Goal: Book appointment/travel/reservation

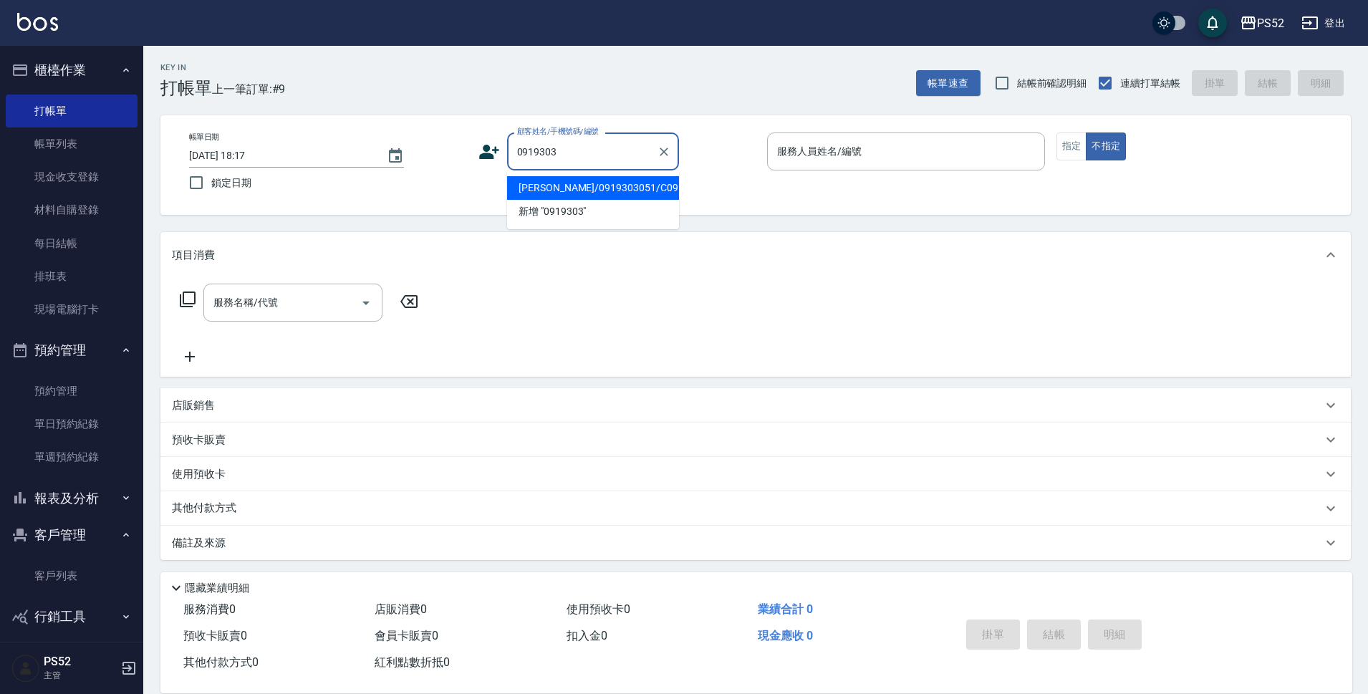
type input "[PERSON_NAME]/0919303051/C0919303051"
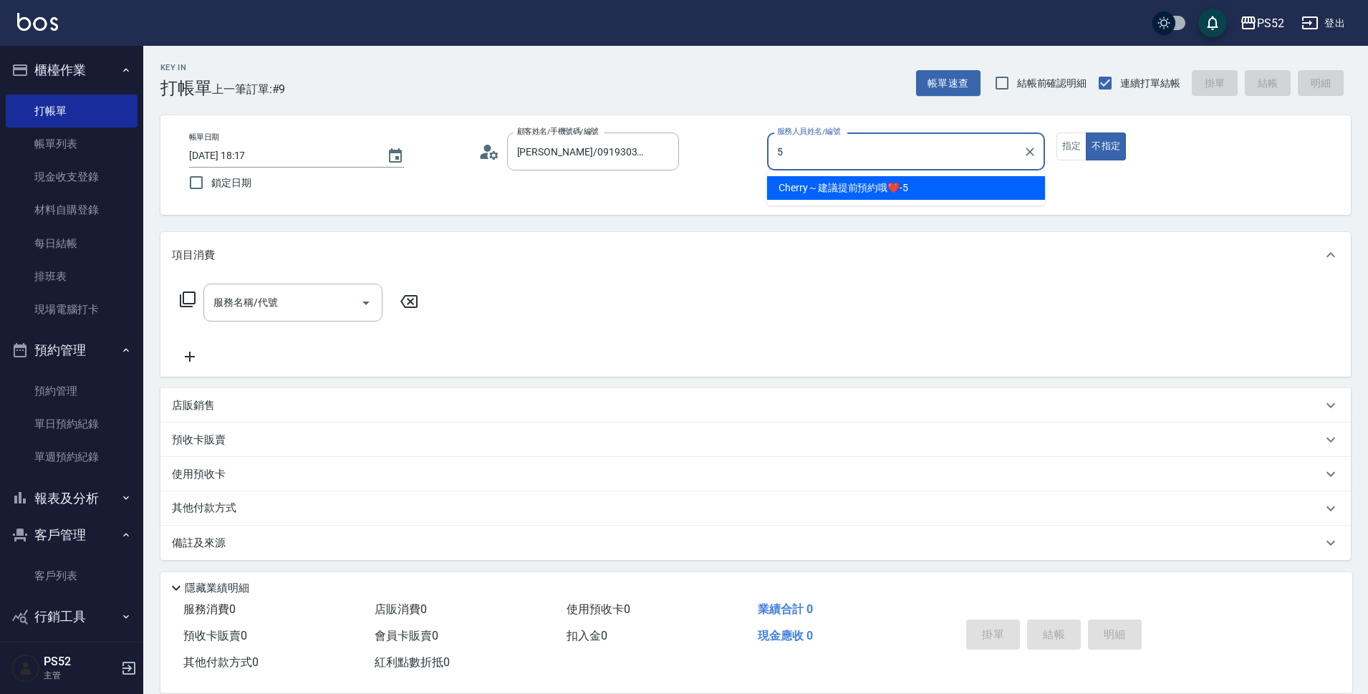
type input "Cherry～建議提前預約哦❤️-5"
type button "false"
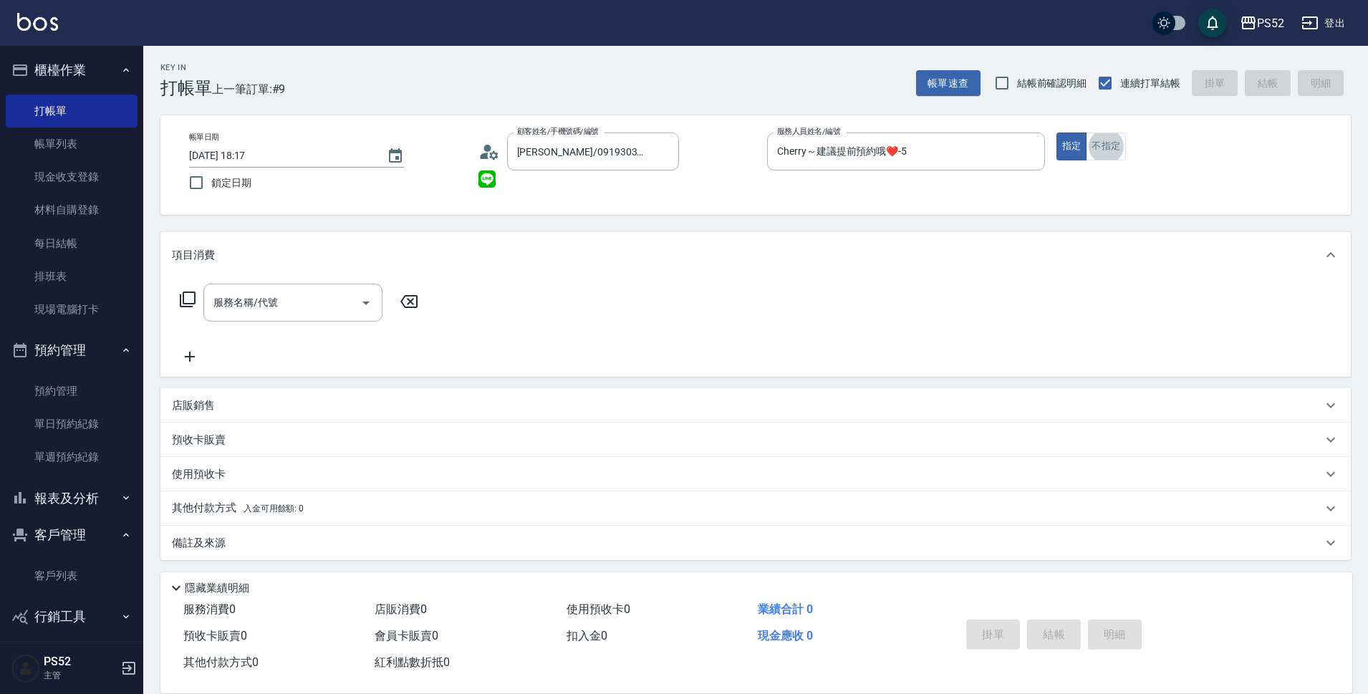
scroll to position [4, 0]
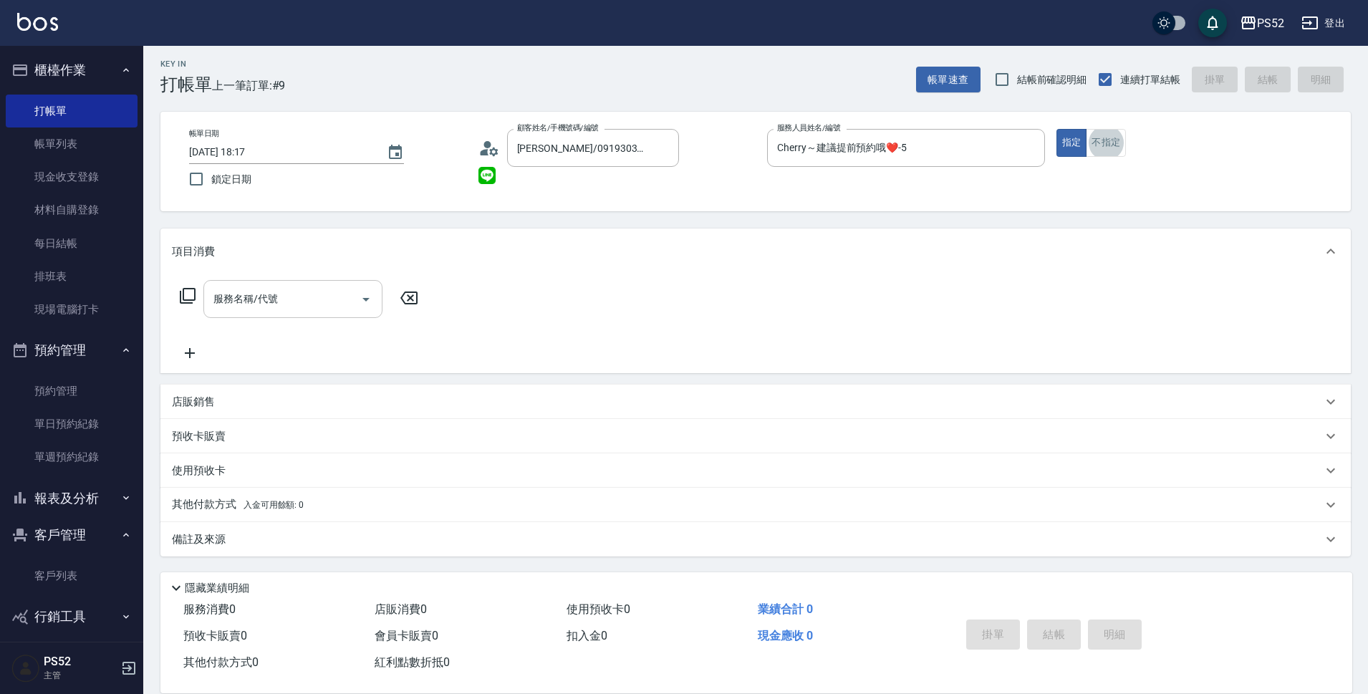
click at [322, 284] on div "服務名稱/代號" at bounding box center [292, 299] width 179 height 38
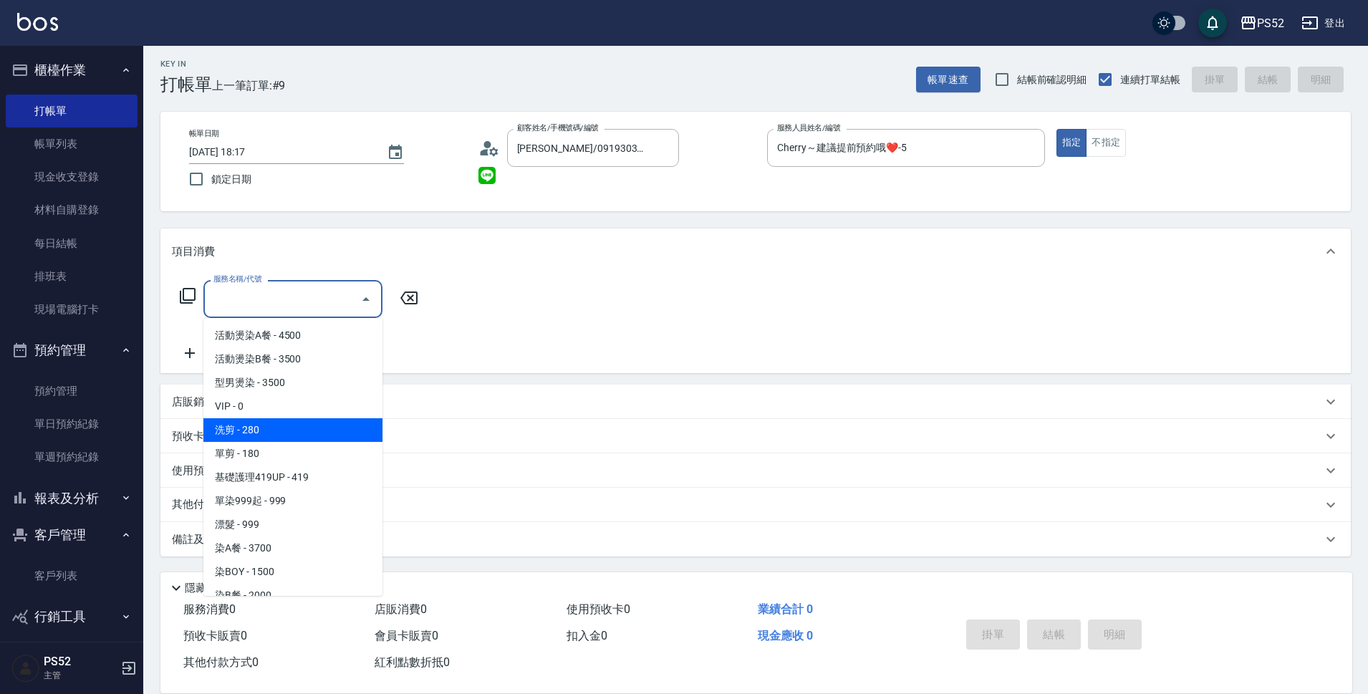
click at [276, 421] on span "洗剪 - 280" at bounding box center [292, 430] width 179 height 24
type input "洗剪(C1)"
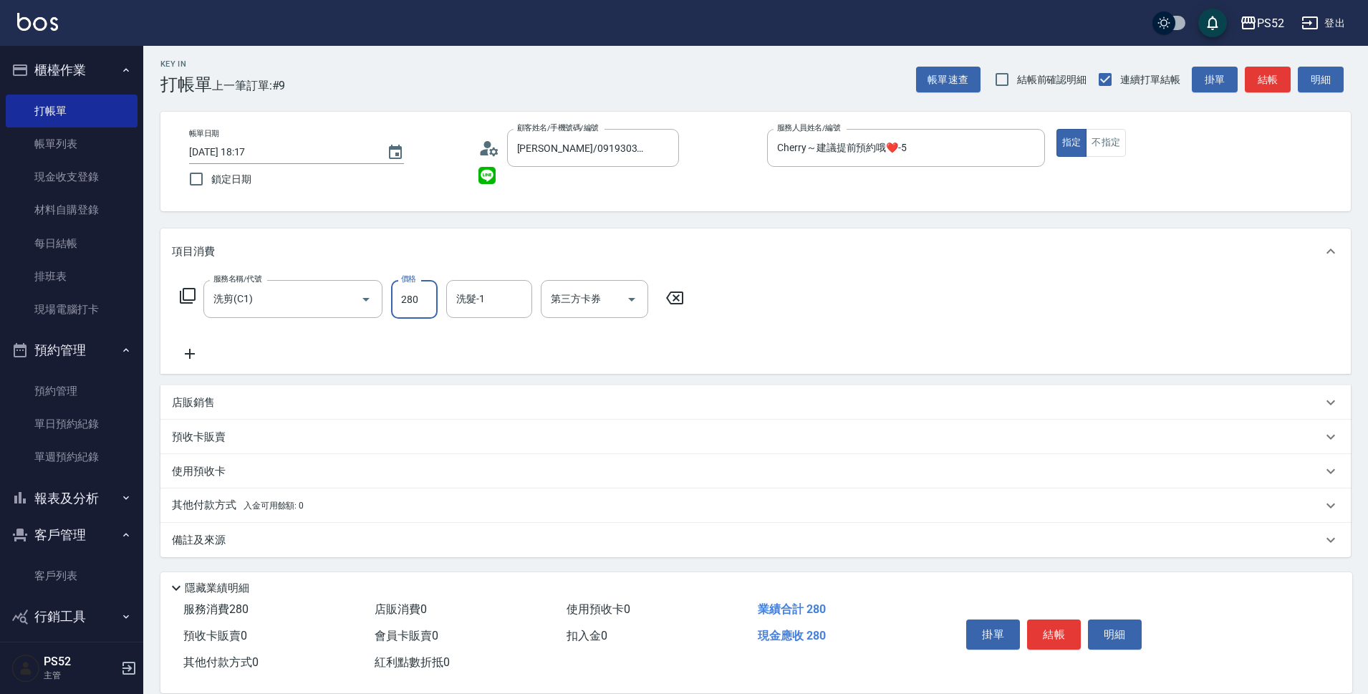
click at [427, 300] on input "280" at bounding box center [414, 299] width 47 height 39
type input "410"
click at [1057, 634] on button "結帳" at bounding box center [1054, 634] width 54 height 30
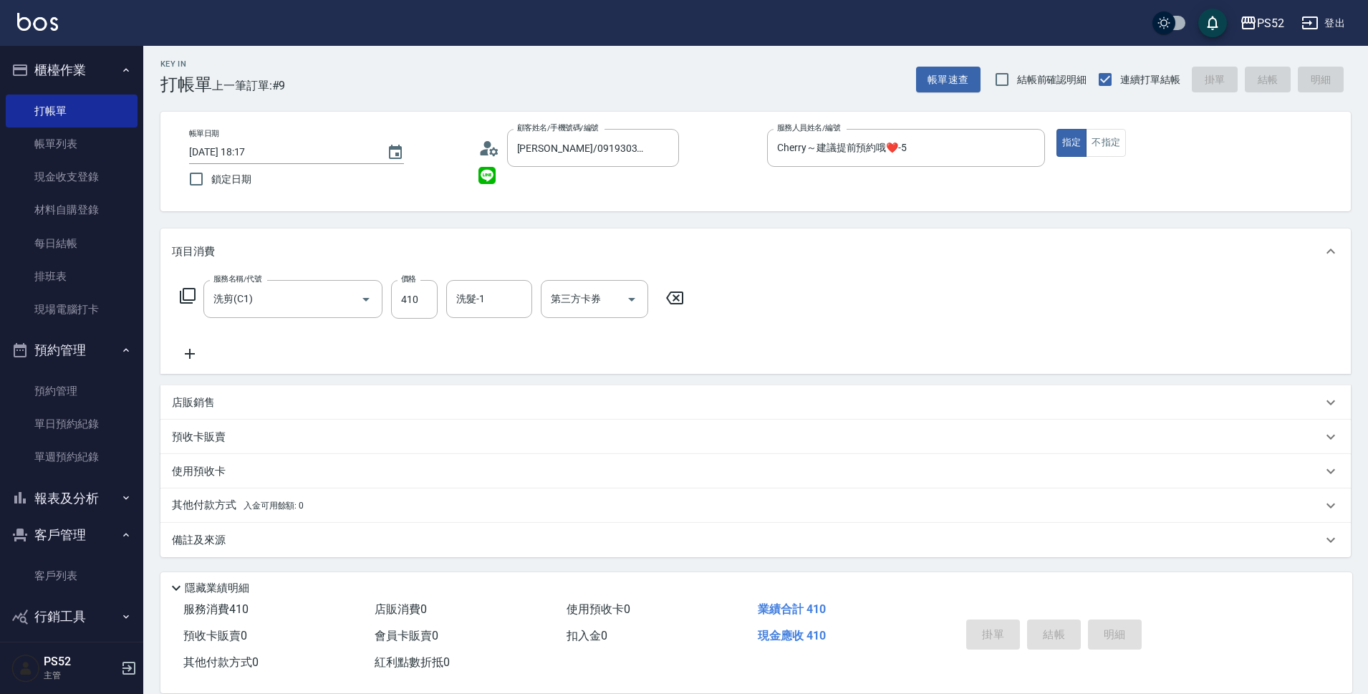
type input "[DATE] 19:09"
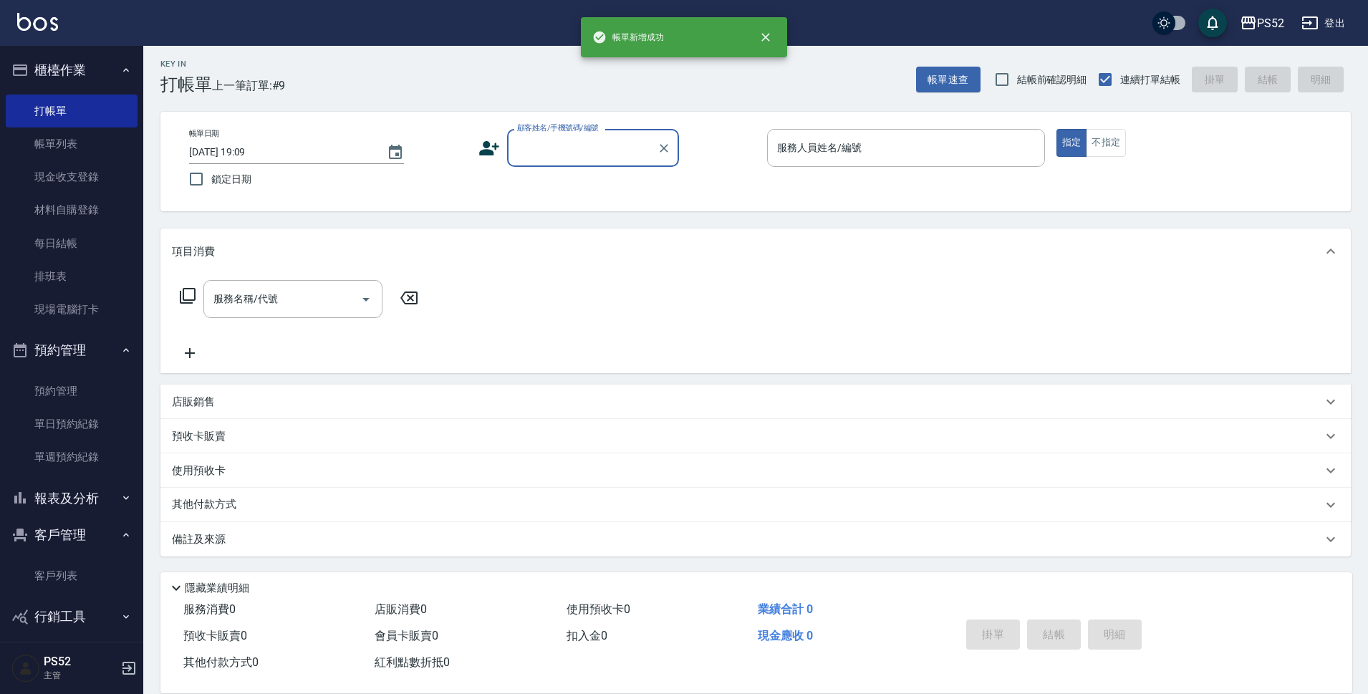
scroll to position [0, 0]
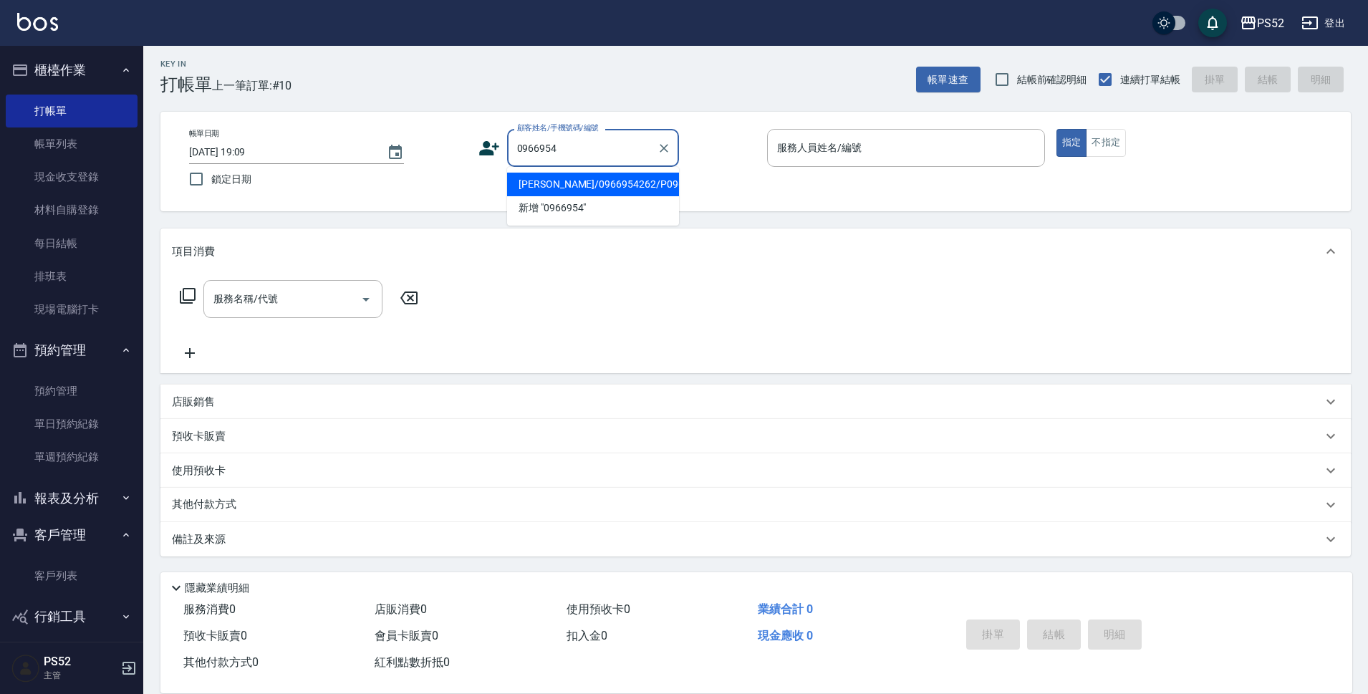
type input "[PERSON_NAME]/0966954262/P0966954262"
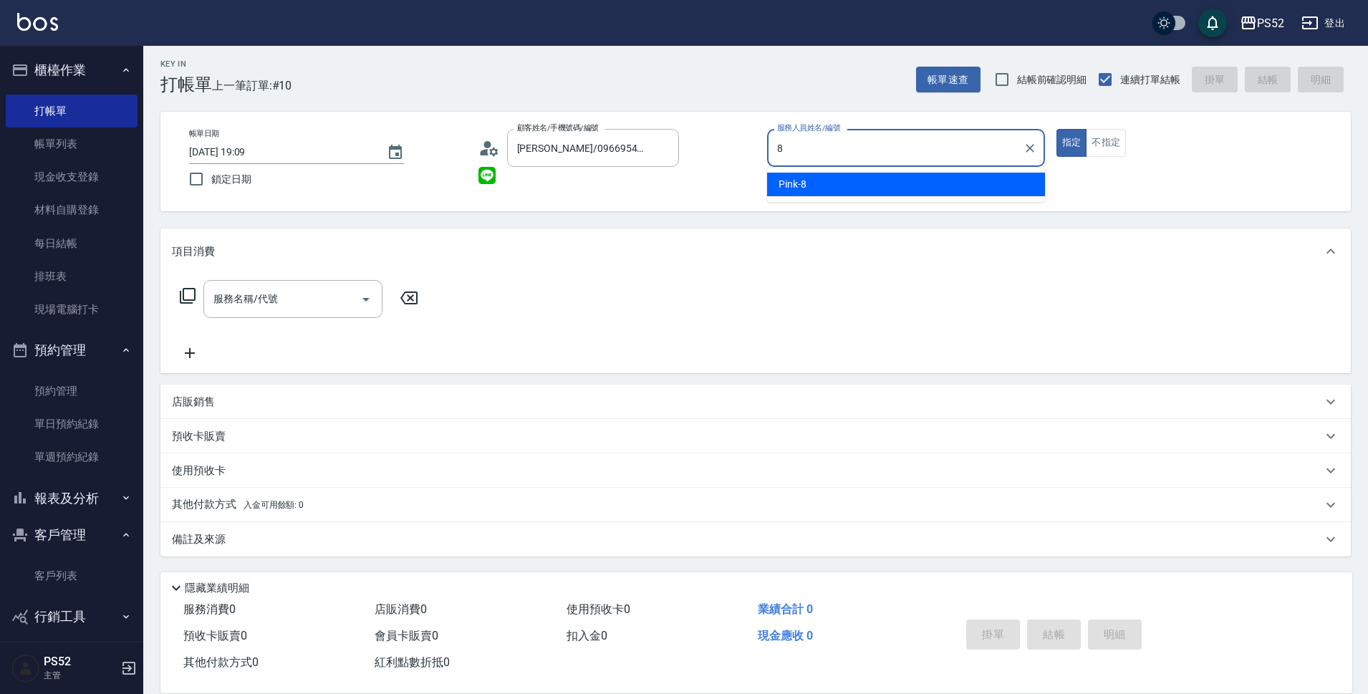
type input "Pink-8"
type button "true"
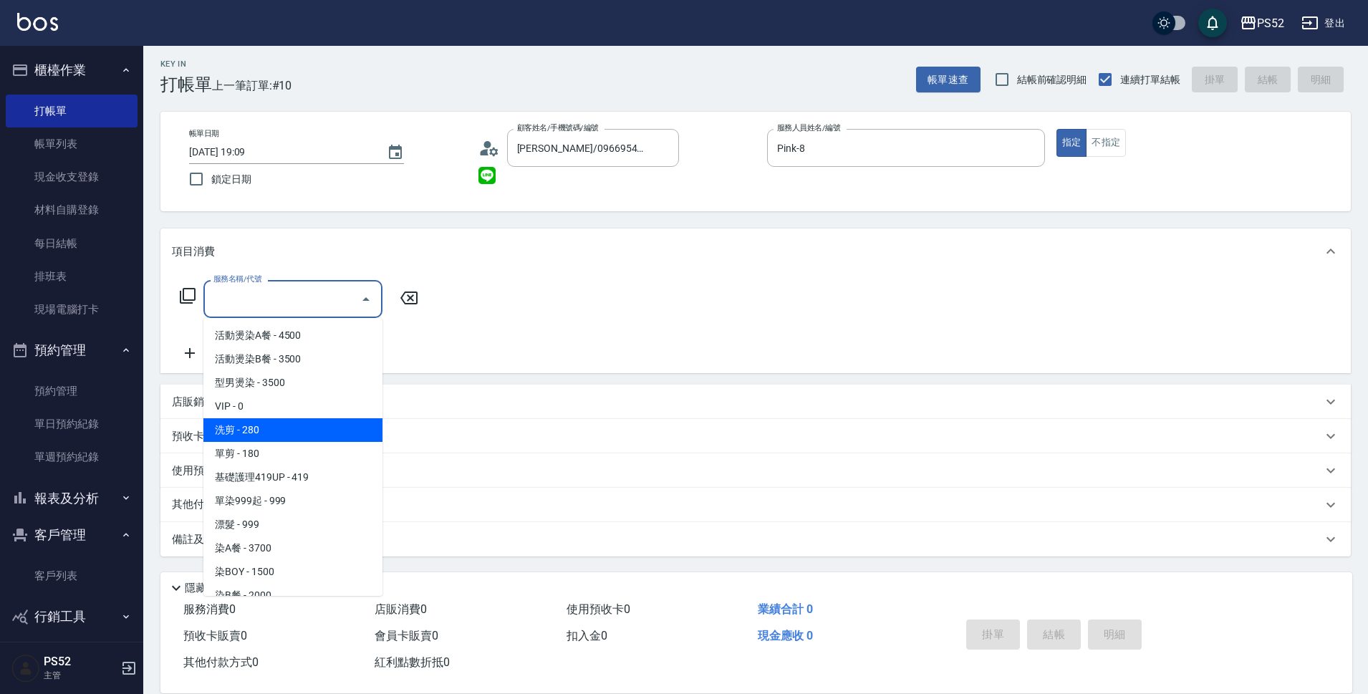
type input "洗剪(C1)"
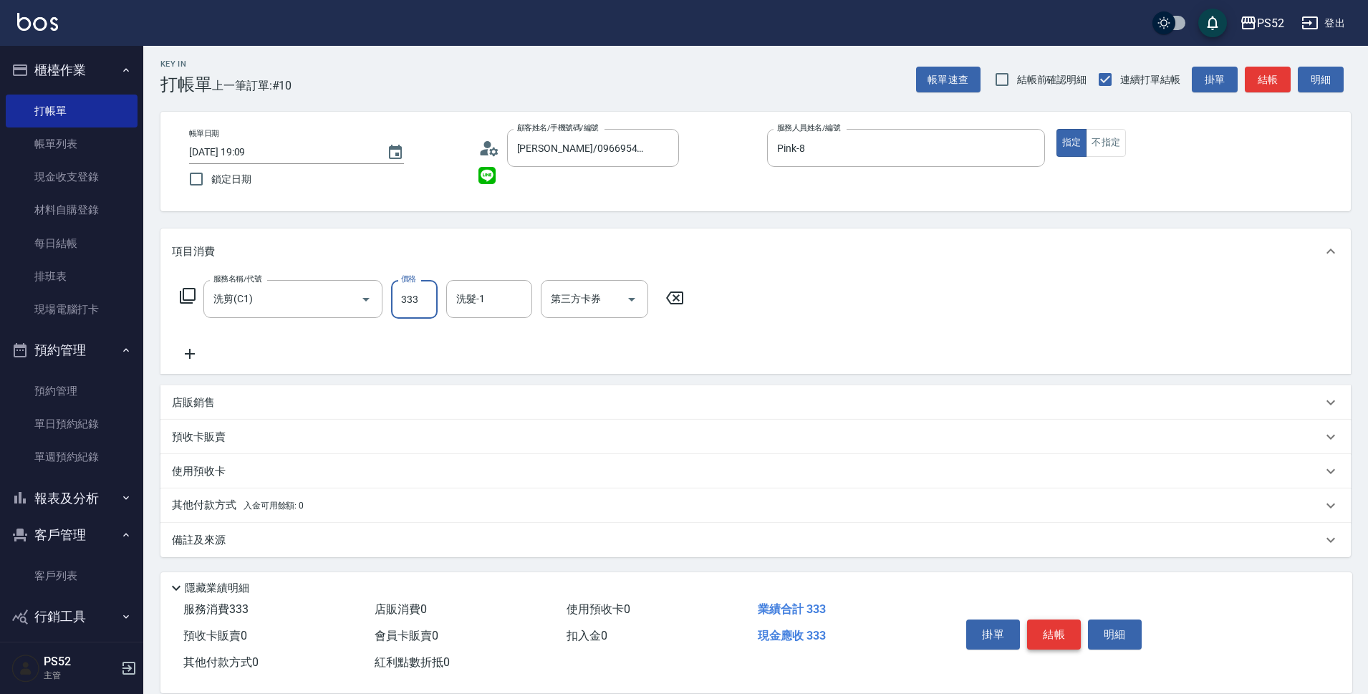
type input "333"
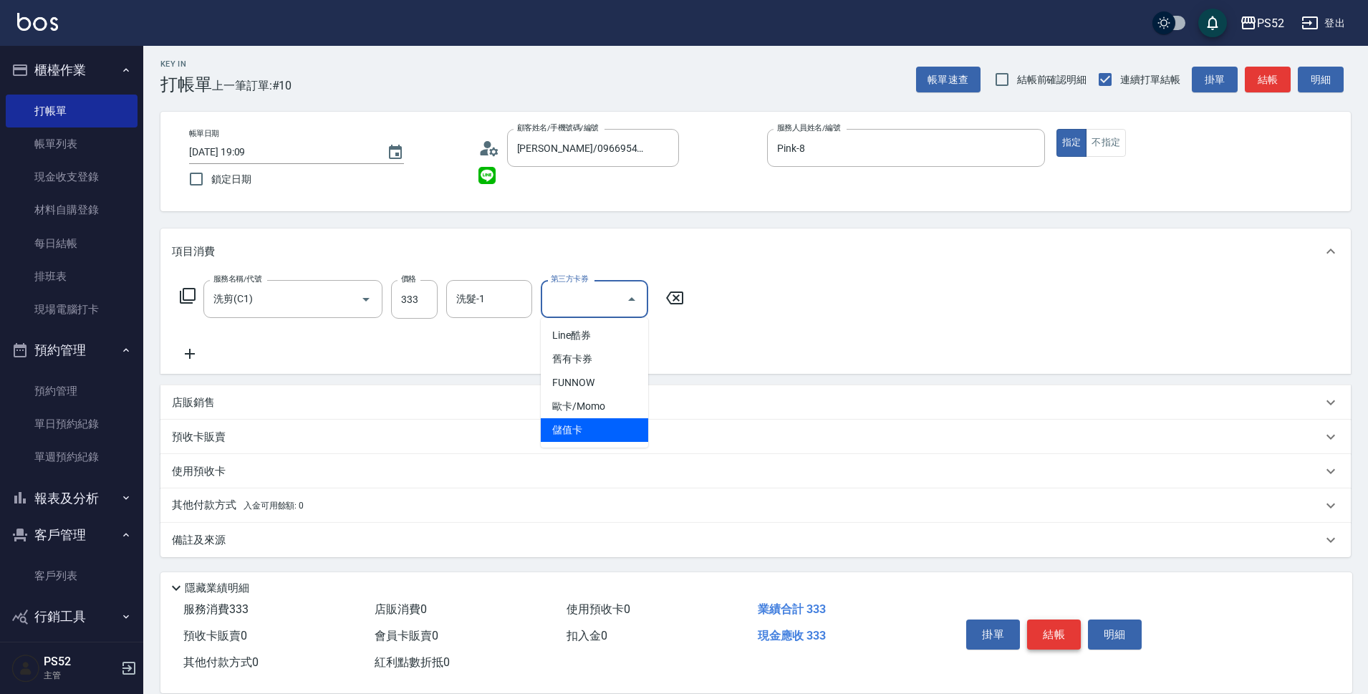
type input "儲值卡"
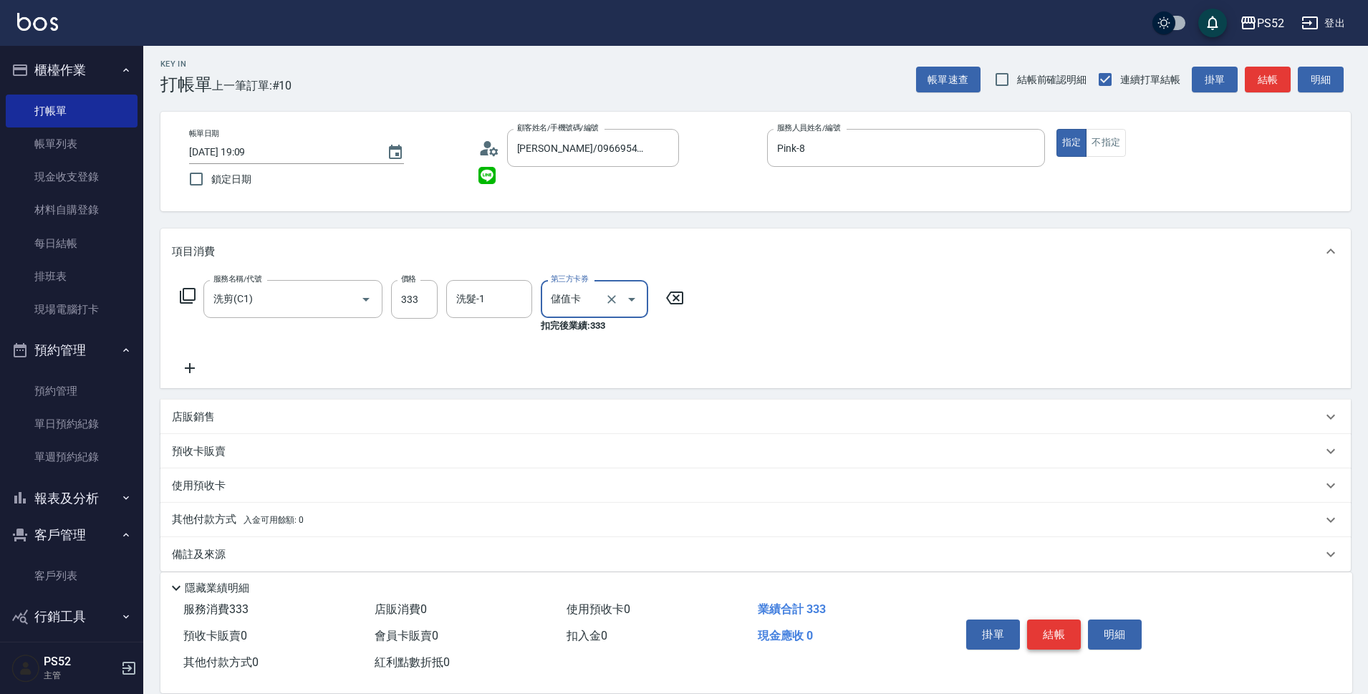
click at [1057, 634] on button "結帳" at bounding box center [1054, 634] width 54 height 30
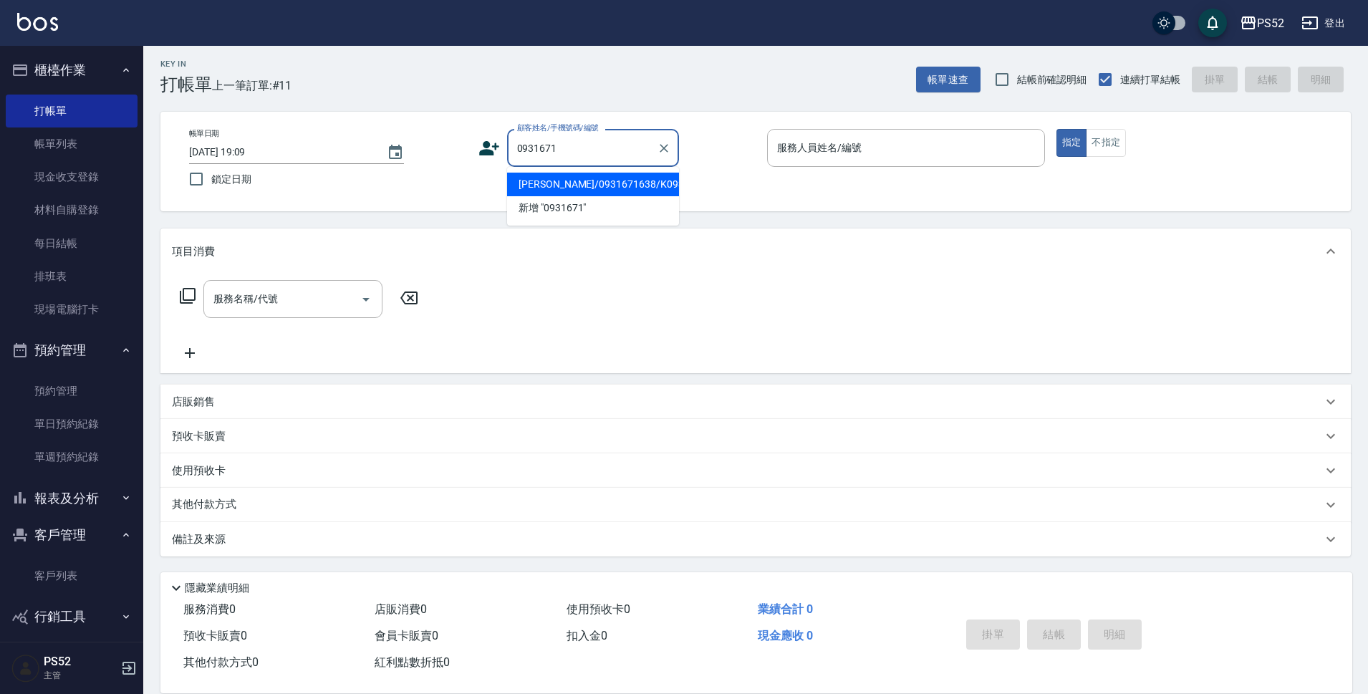
type input "[PERSON_NAME]/0931671638/K0931671638"
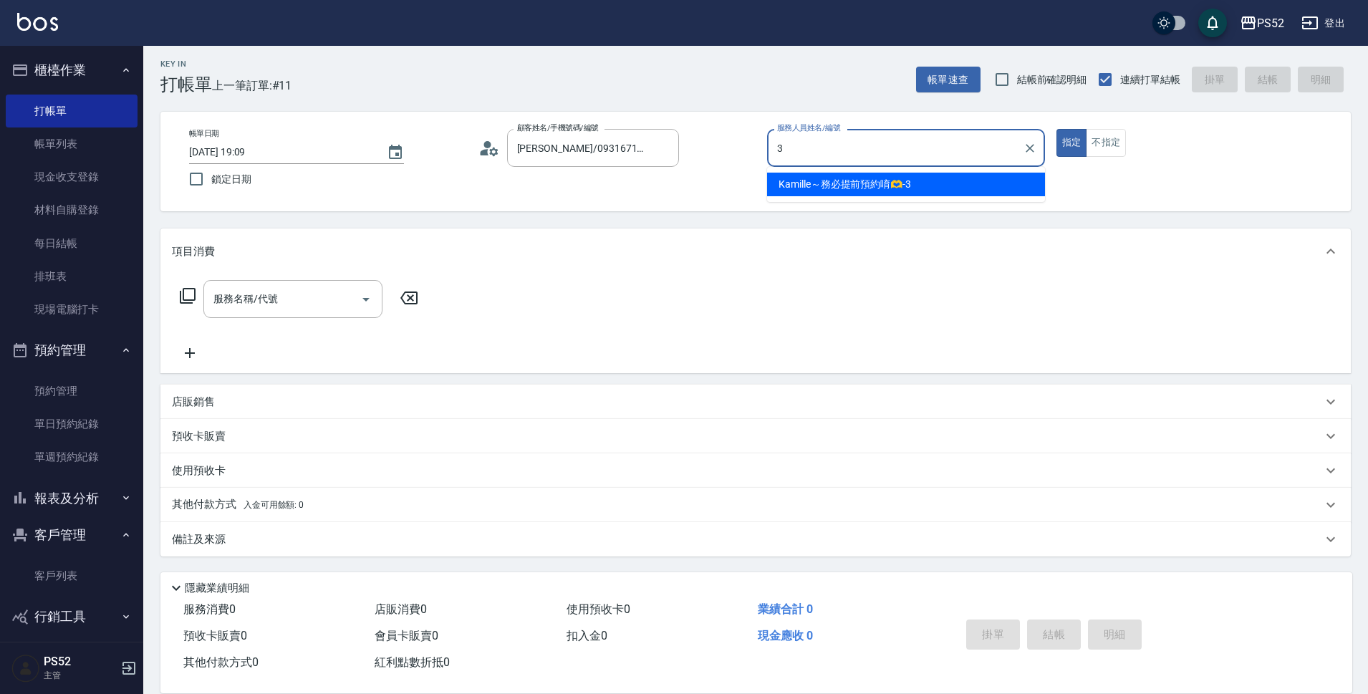
type input "Kamille～務必提前預約唷🫶-3"
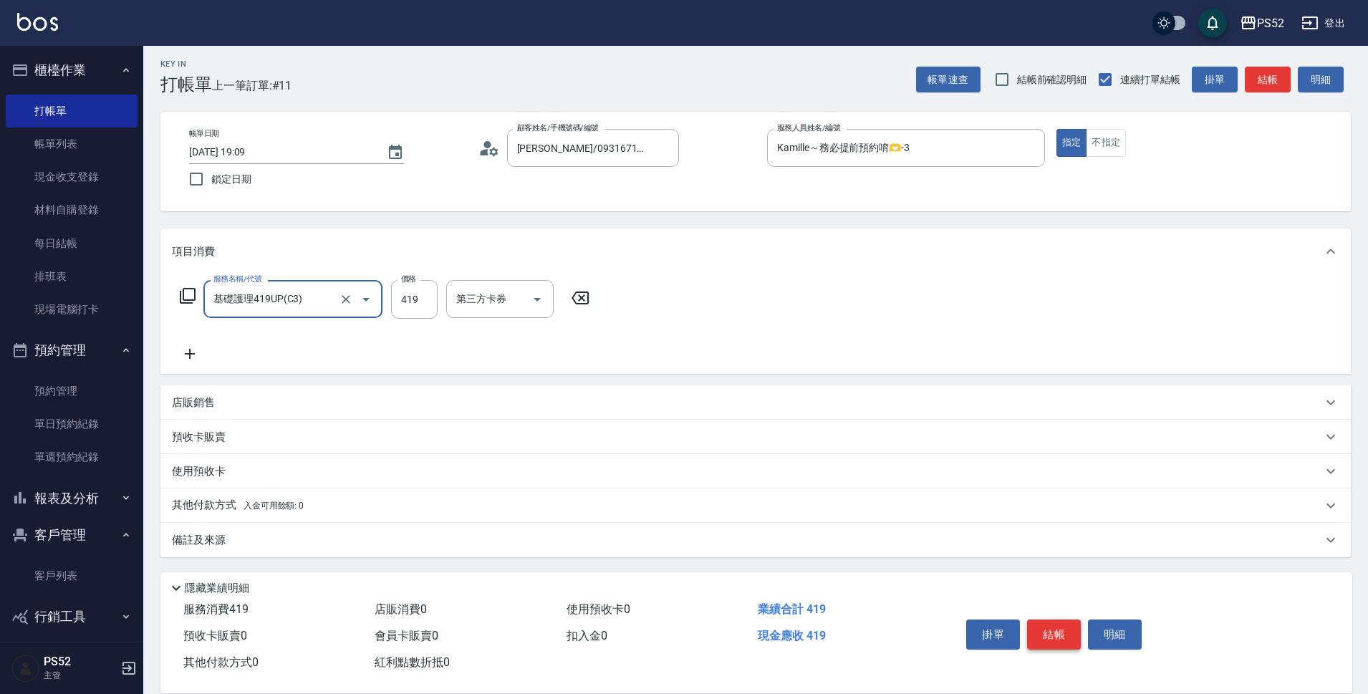
type input "基礎護理419UP(C3)"
type input "500"
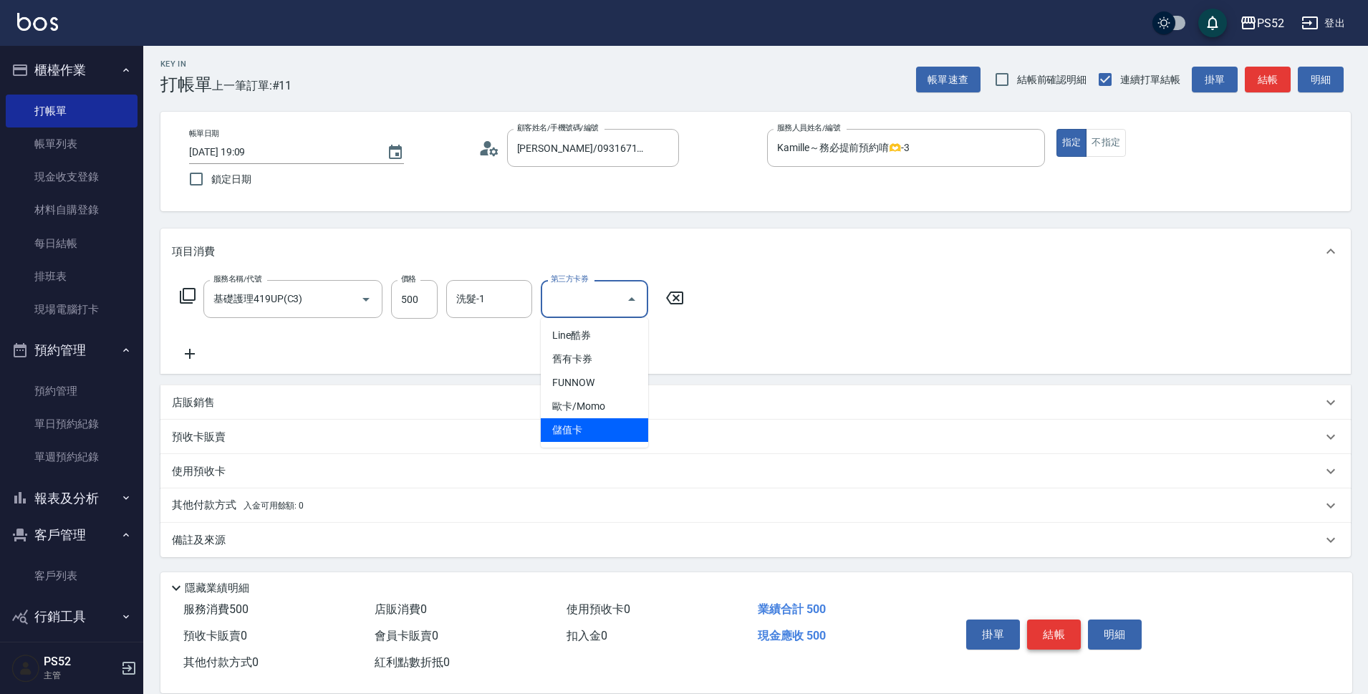
type input "儲值卡"
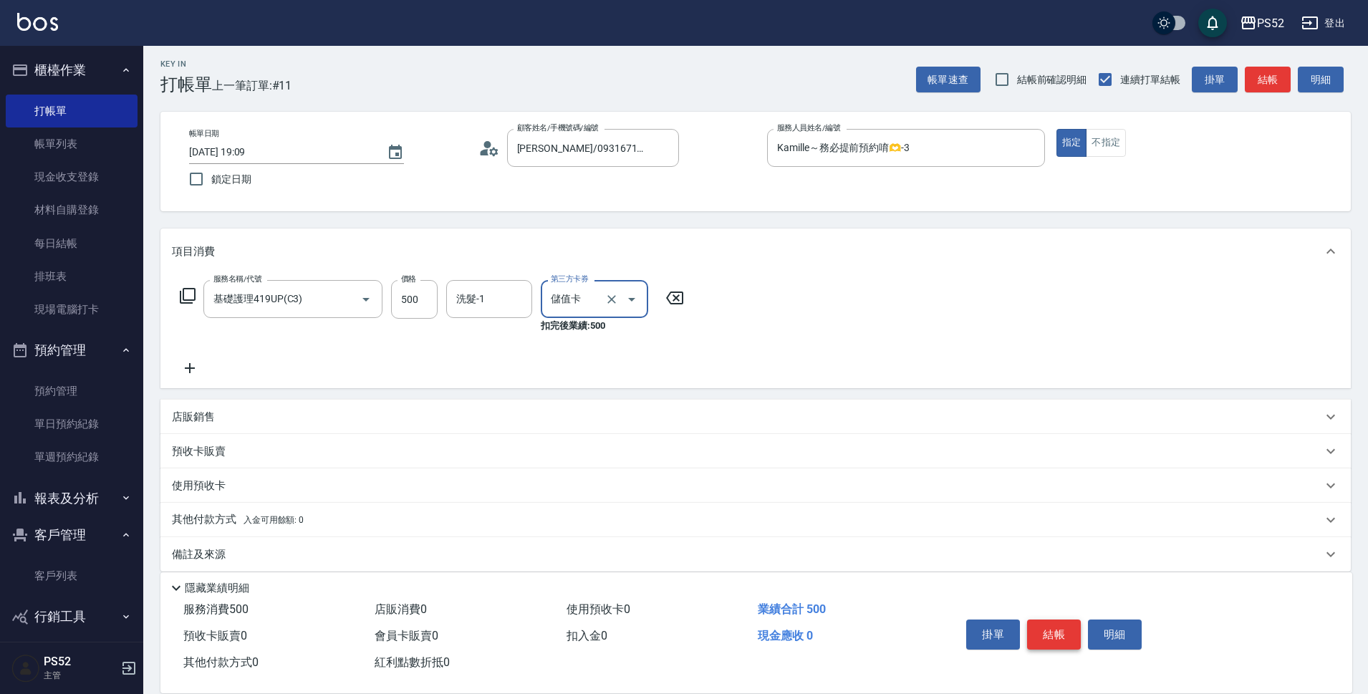
click at [1057, 634] on button "結帳" at bounding box center [1054, 634] width 54 height 30
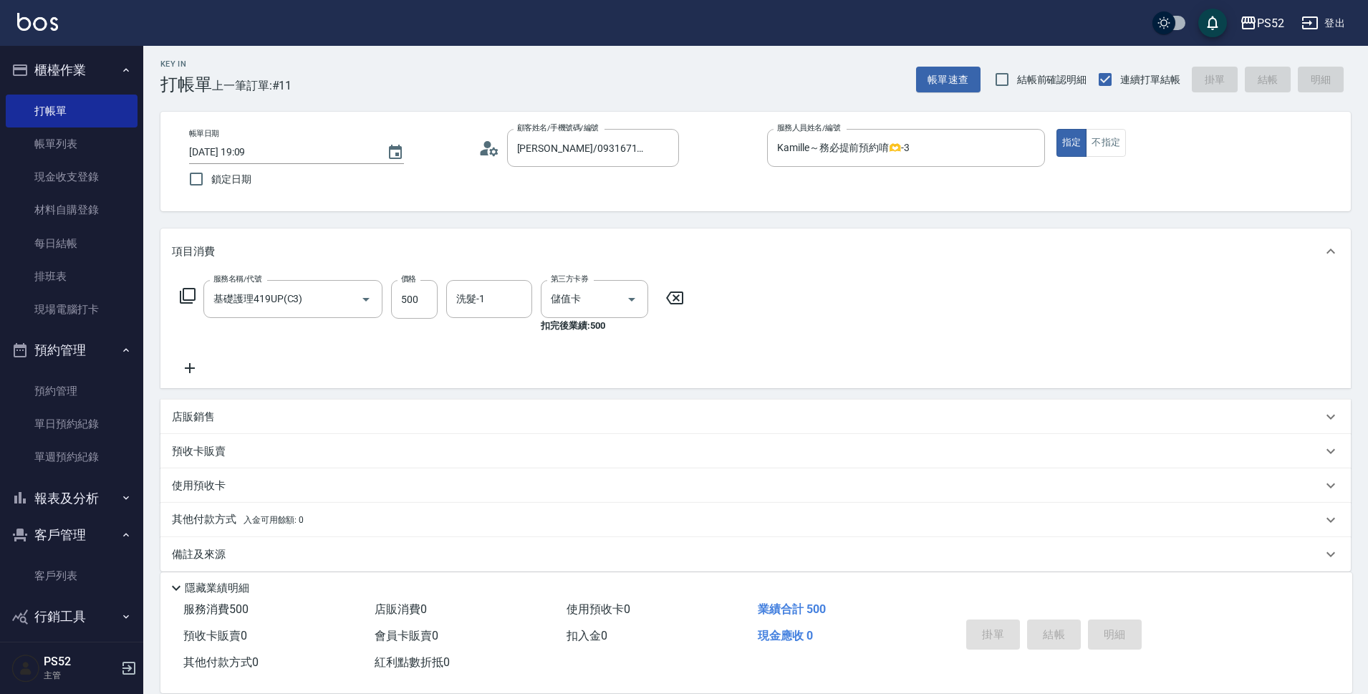
type input "[DATE] 19:10"
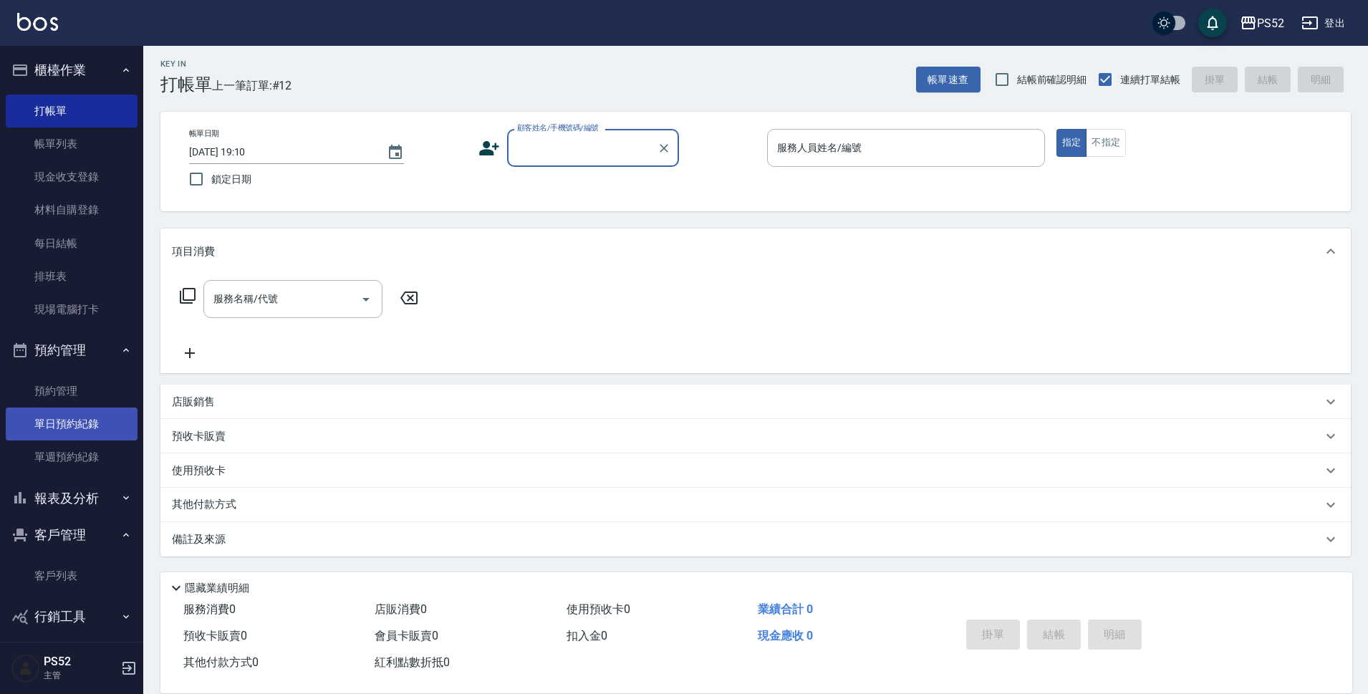
click at [110, 415] on link "單日預約紀錄" at bounding box center [72, 423] width 132 height 33
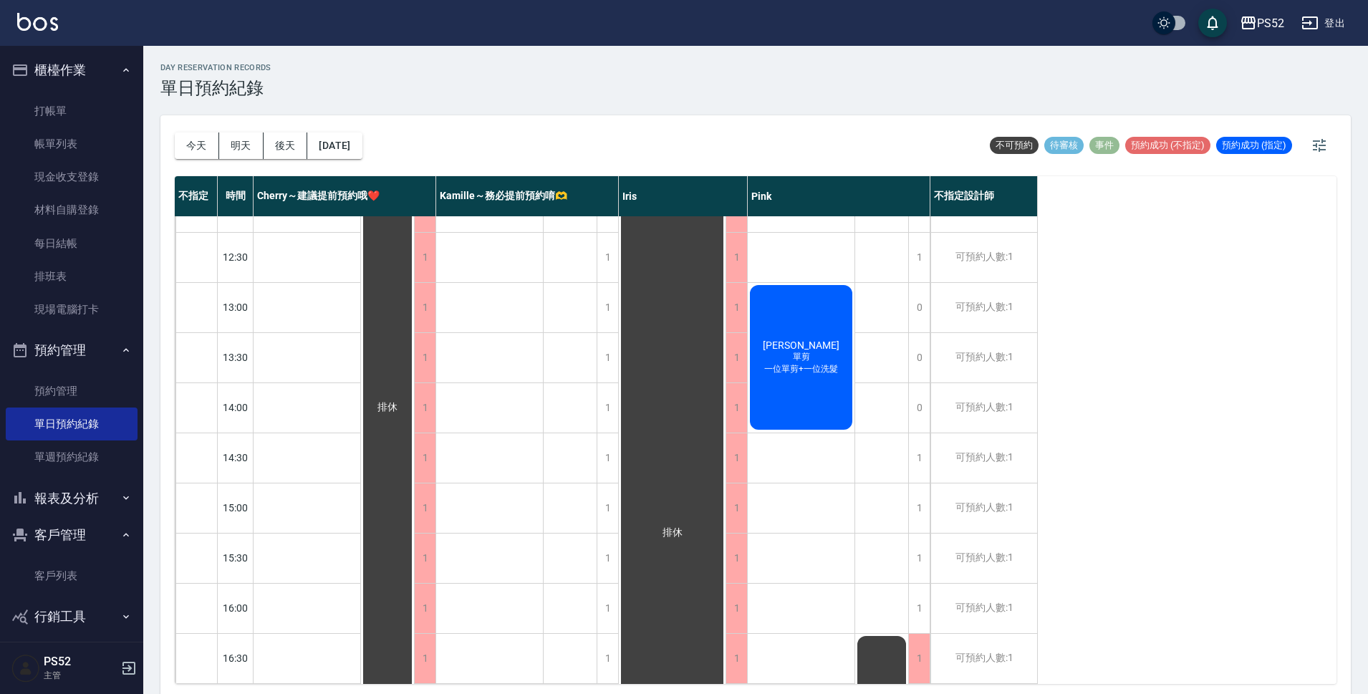
scroll to position [191, 0]
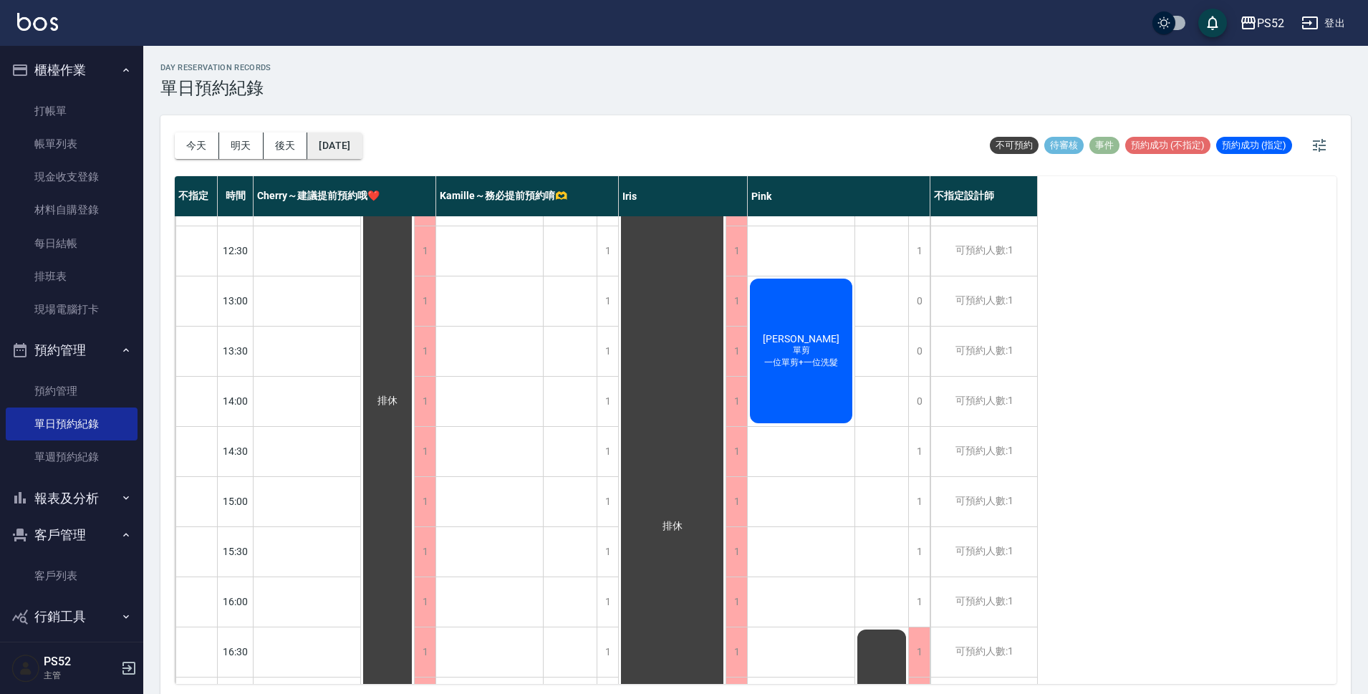
click at [341, 143] on button "[DATE]" at bounding box center [334, 145] width 54 height 26
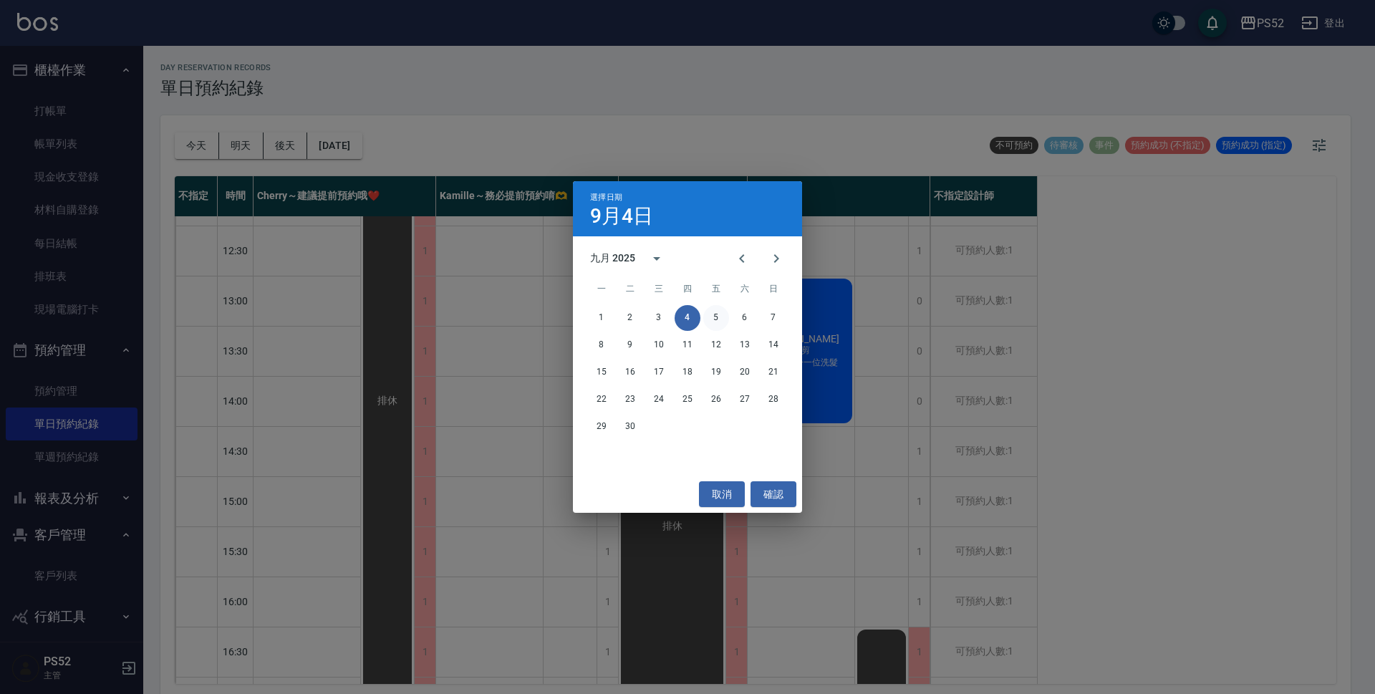
click at [708, 319] on button "5" at bounding box center [716, 318] width 26 height 26
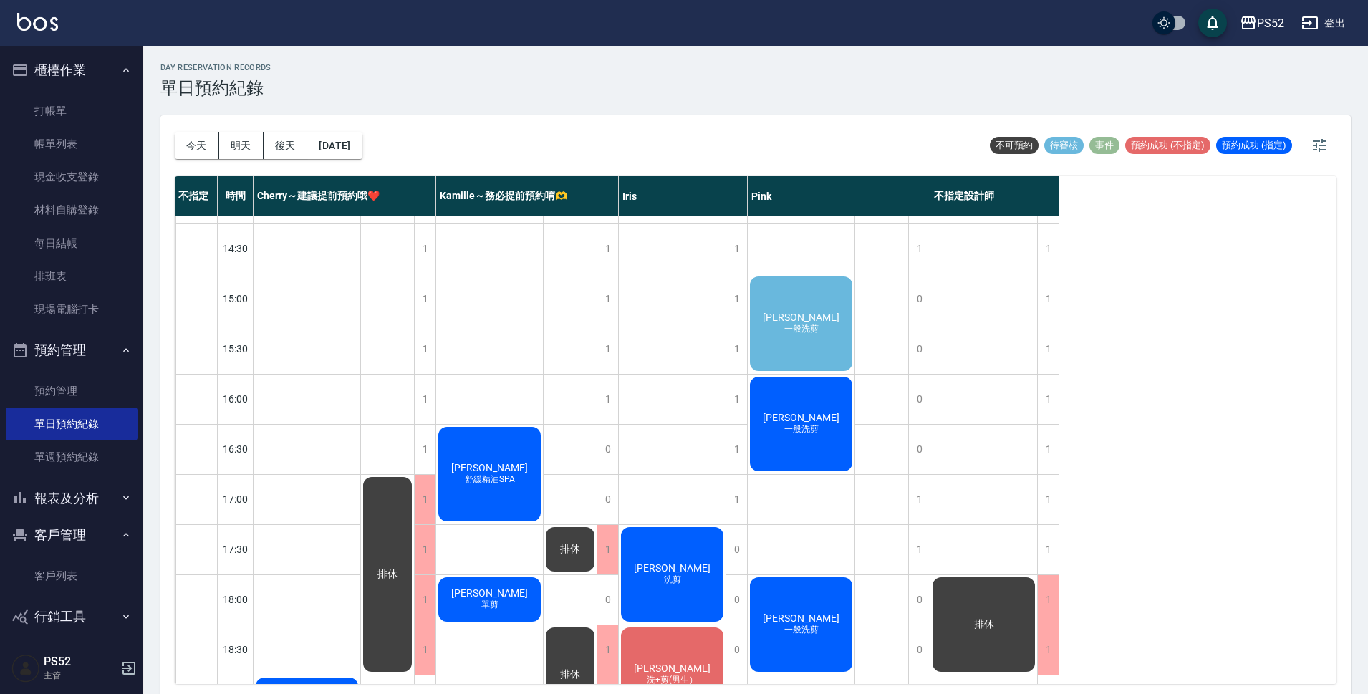
scroll to position [358, 0]
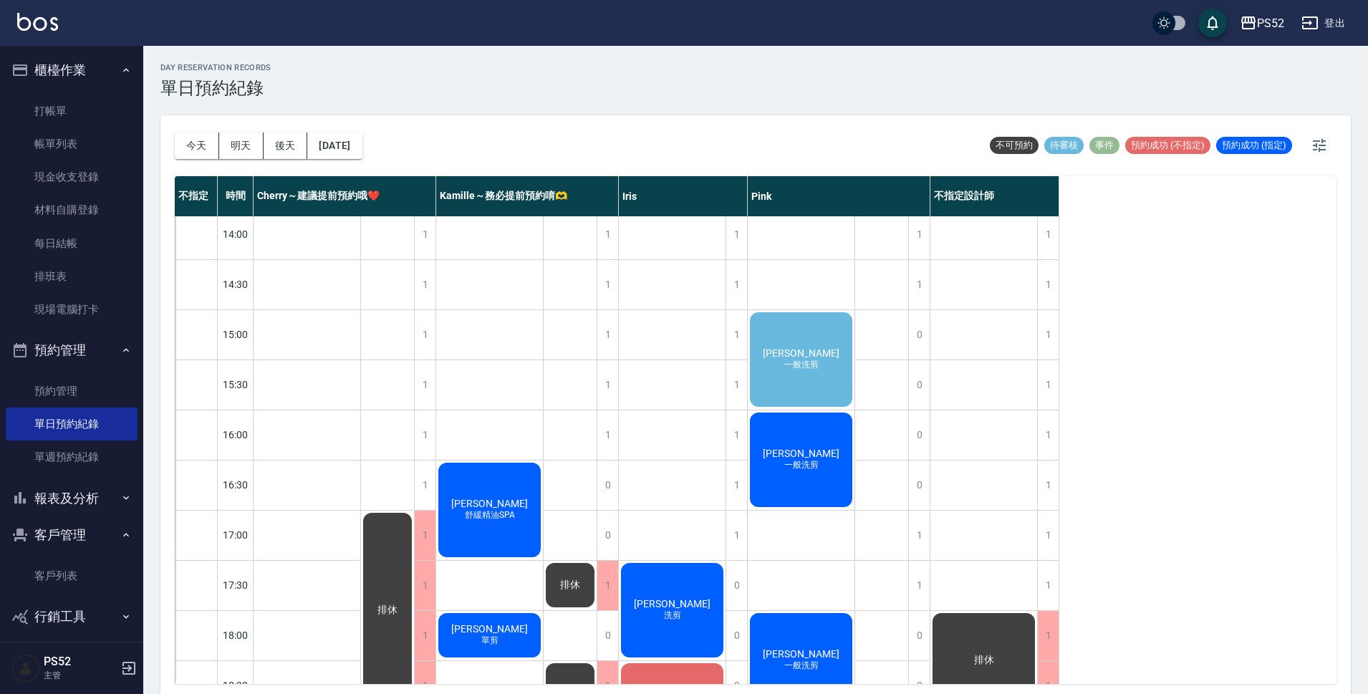
click at [830, 347] on div "[PERSON_NAME] 一般洗剪" at bounding box center [801, 359] width 107 height 99
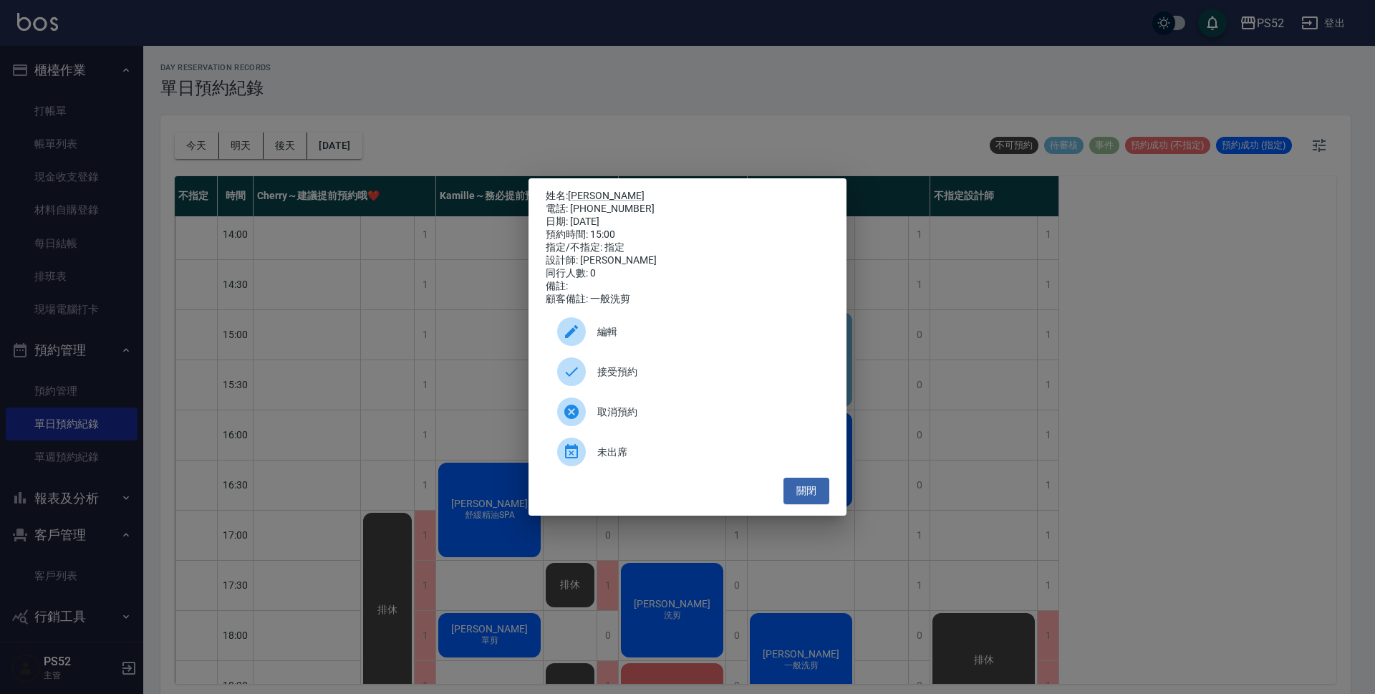
click at [645, 380] on span "接受預約" at bounding box center [707, 371] width 221 height 15
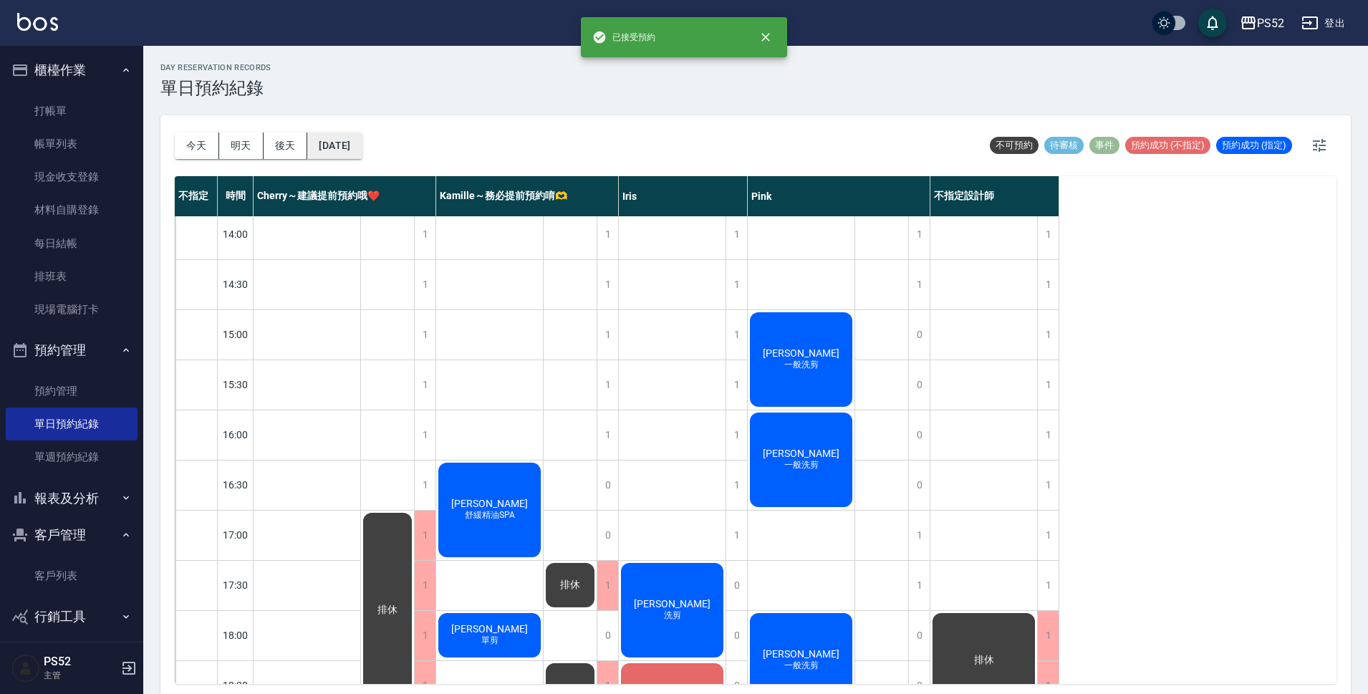
click at [336, 137] on button "[DATE]" at bounding box center [334, 145] width 54 height 26
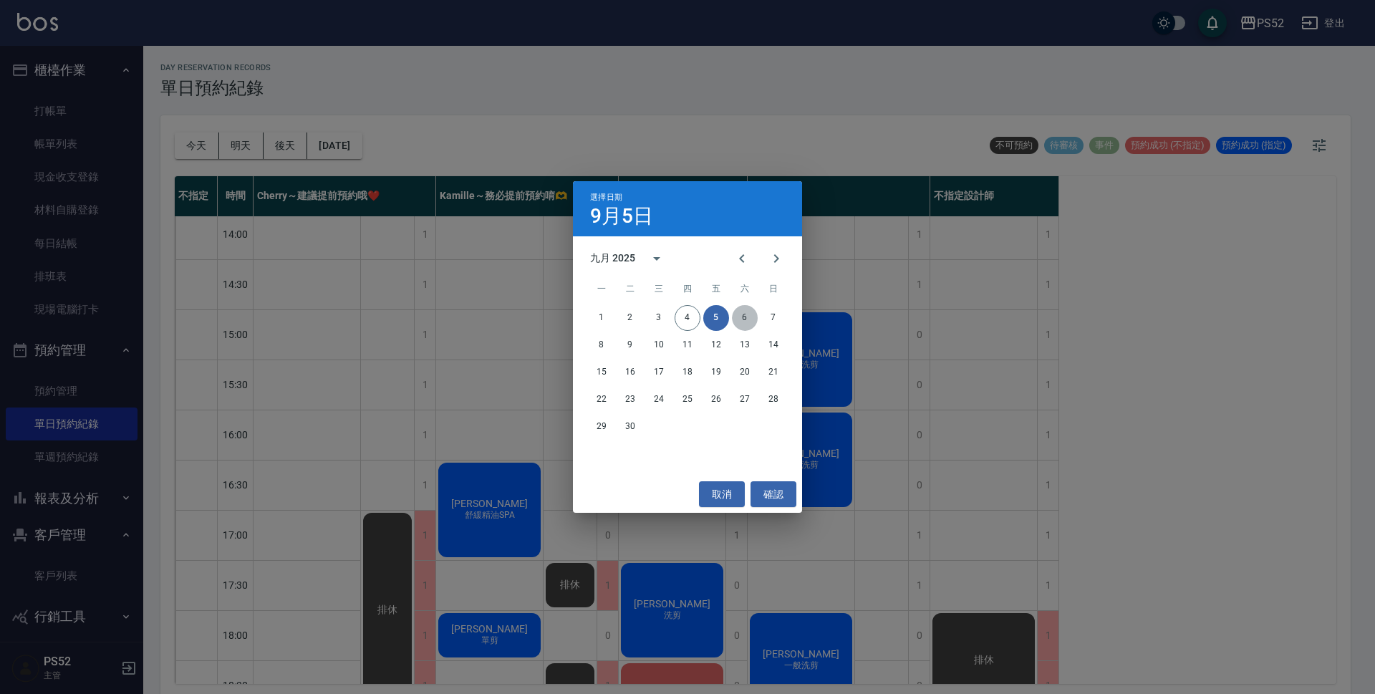
click at [741, 321] on button "6" at bounding box center [745, 318] width 26 height 26
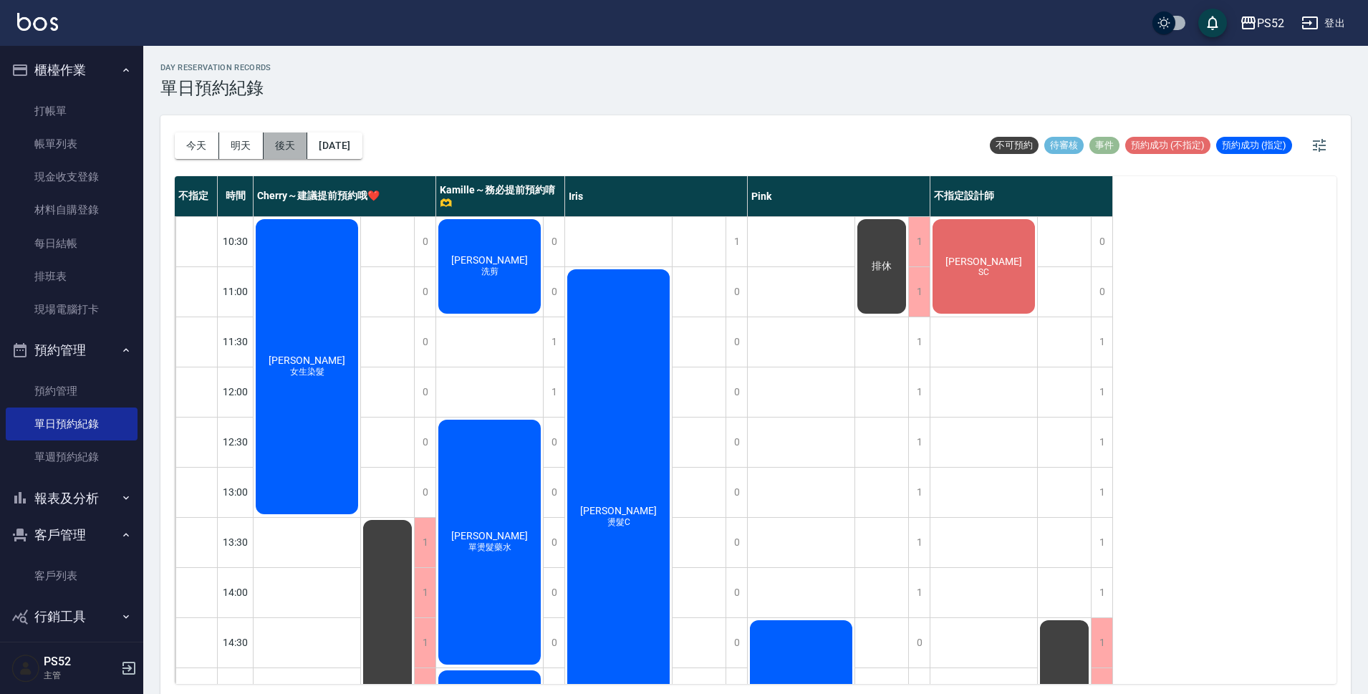
click at [274, 143] on button "後天" at bounding box center [286, 145] width 44 height 26
click at [362, 127] on div "[DATE] [DATE] [DATE] [DATE]" at bounding box center [269, 145] width 188 height 61
click at [362, 137] on button "[DATE]" at bounding box center [334, 145] width 54 height 26
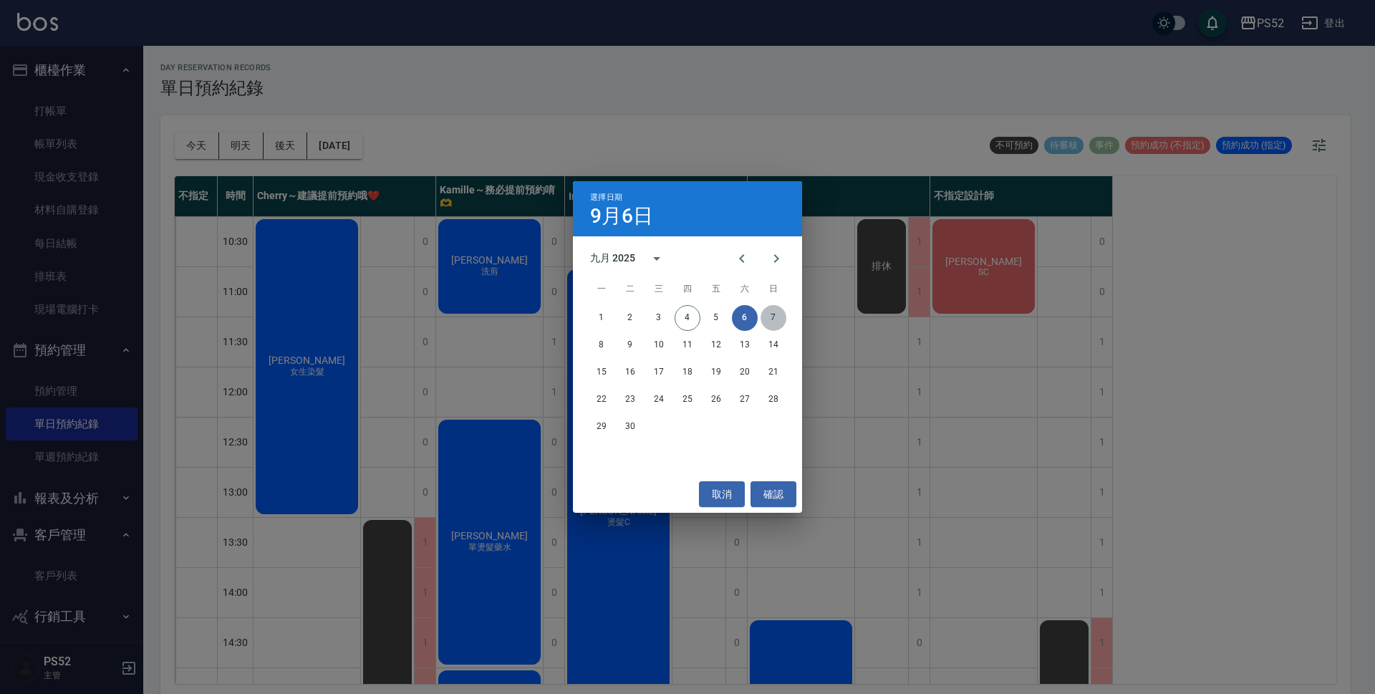
click at [786, 316] on button "7" at bounding box center [773, 318] width 26 height 26
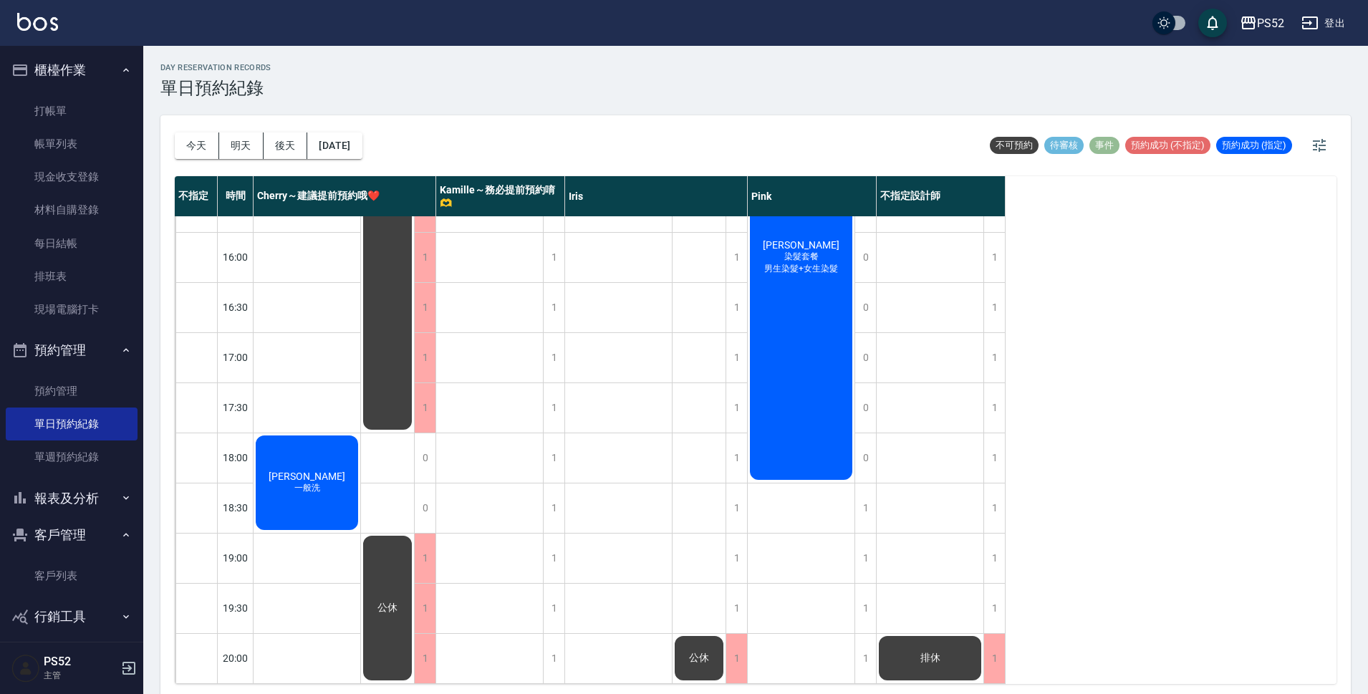
scroll to position [548, 0]
click at [333, 140] on button "[DATE]" at bounding box center [334, 145] width 54 height 26
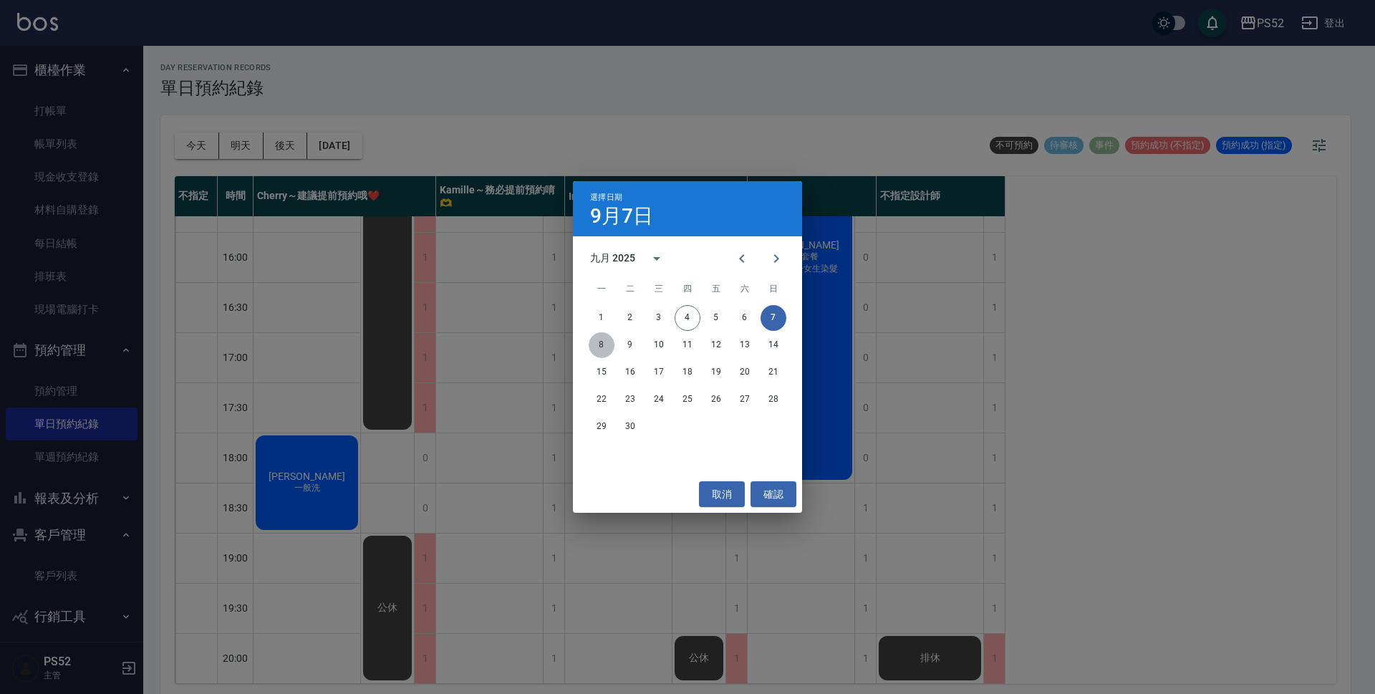
click at [602, 340] on button "8" at bounding box center [602, 345] width 26 height 26
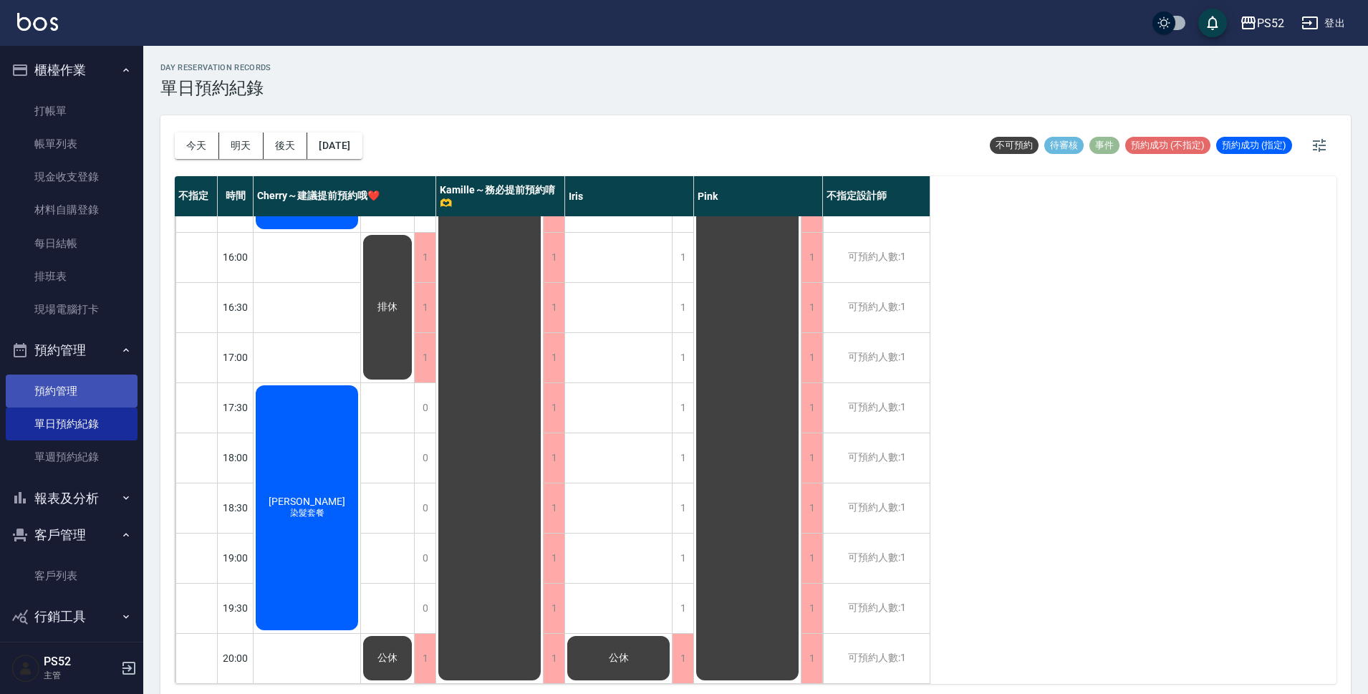
click at [63, 388] on link "預約管理" at bounding box center [72, 391] width 132 height 33
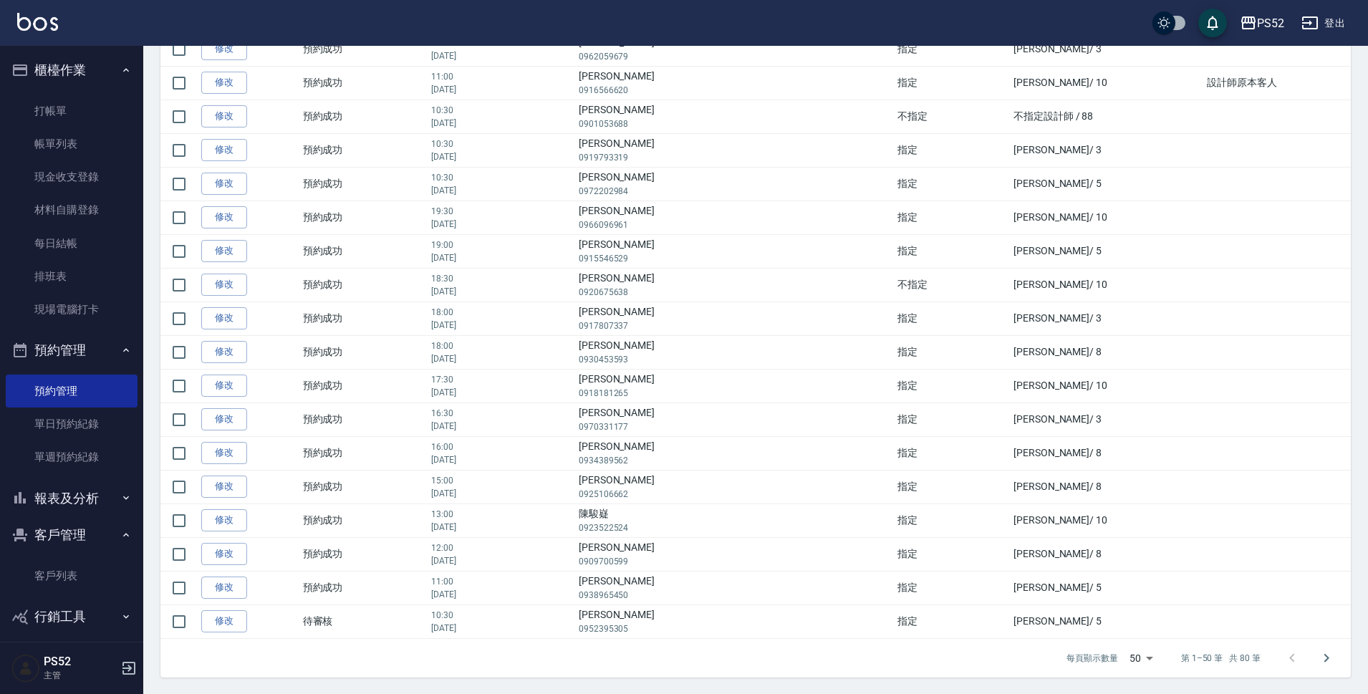
scroll to position [1283, 0]
click at [62, 428] on link "單日預約紀錄" at bounding box center [72, 423] width 132 height 33
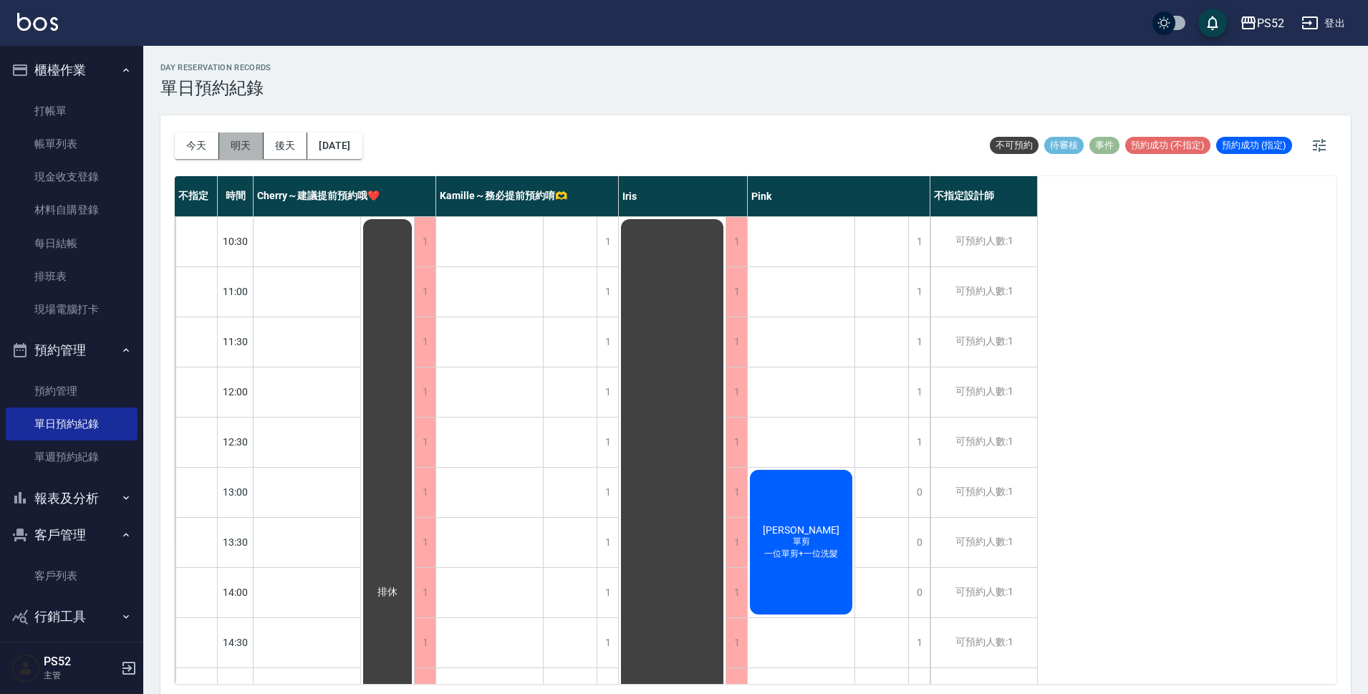
click at [241, 143] on button "明天" at bounding box center [241, 145] width 44 height 26
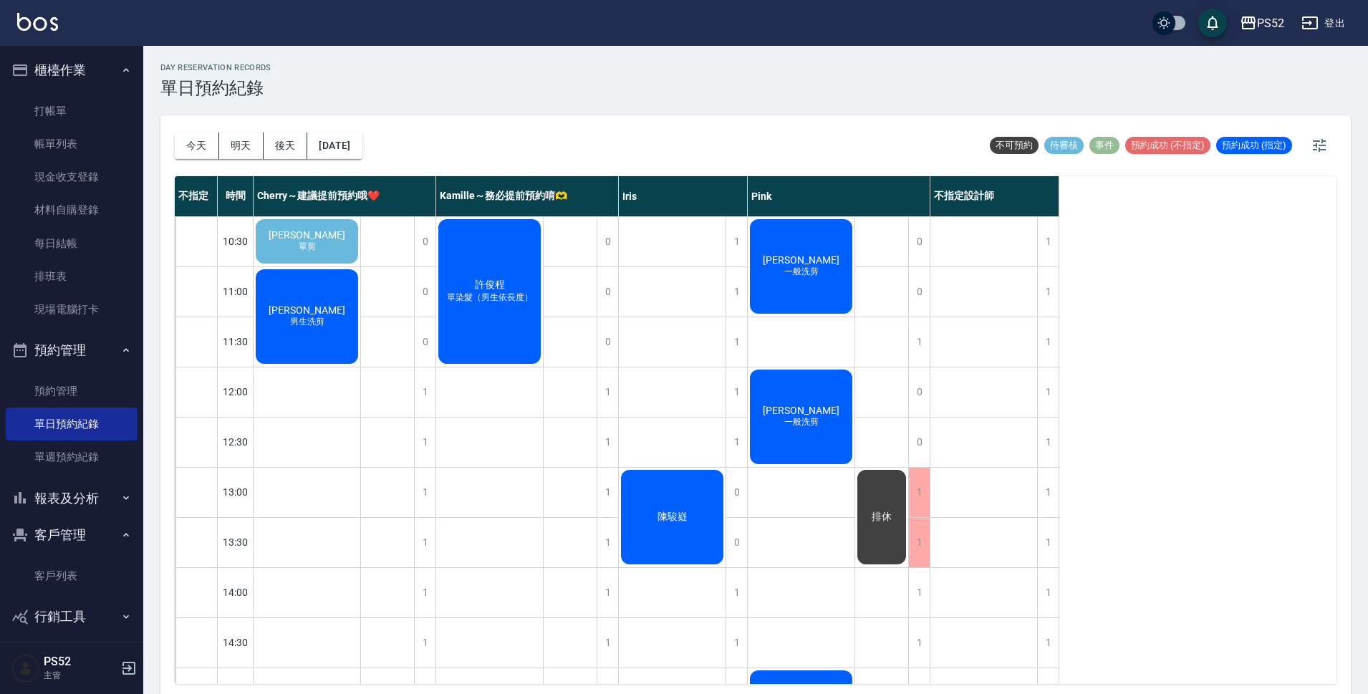
click at [335, 236] on div "[PERSON_NAME] 單剪" at bounding box center [306, 241] width 107 height 49
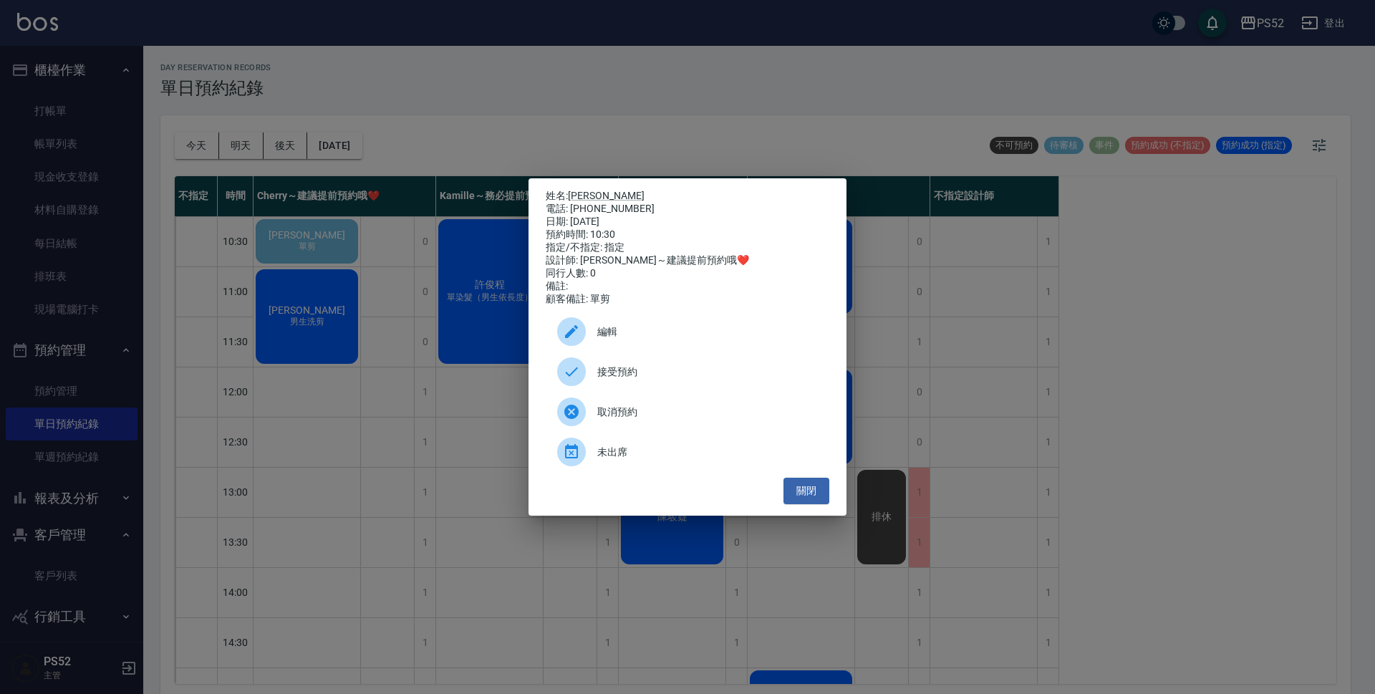
click at [693, 376] on span "接受預約" at bounding box center [707, 371] width 221 height 15
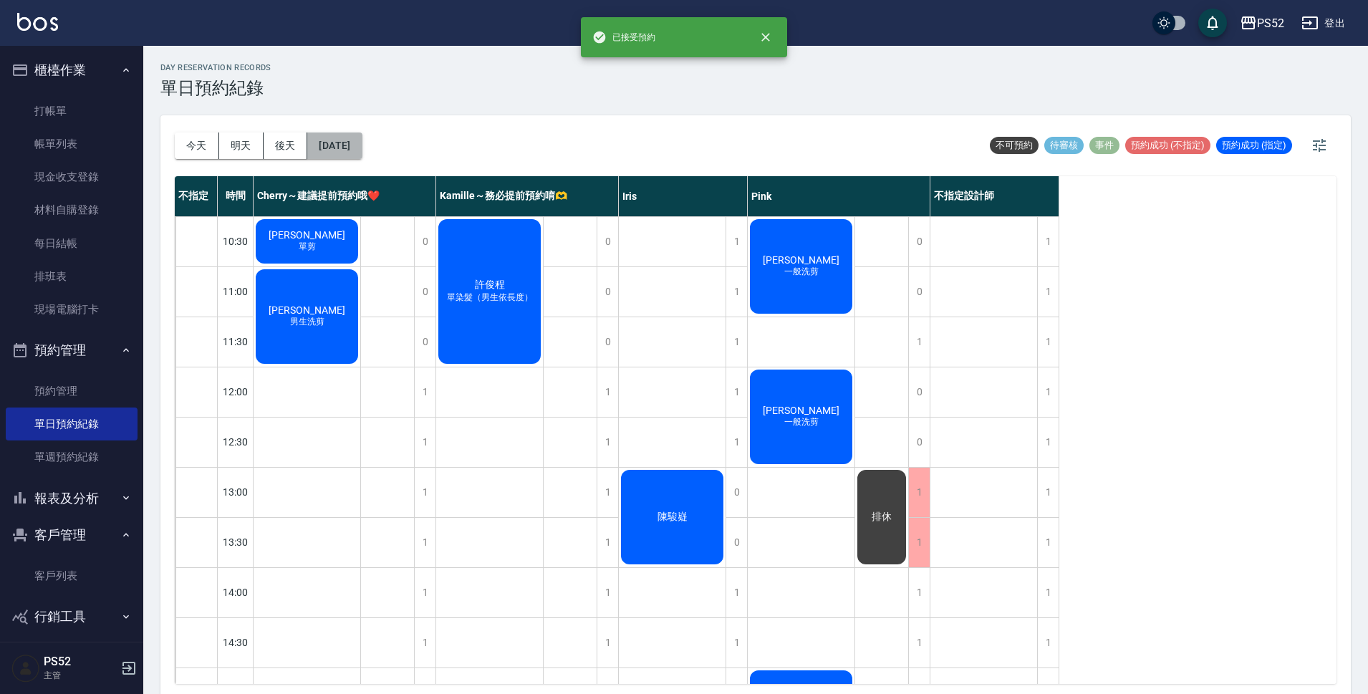
click at [351, 149] on button "[DATE]" at bounding box center [334, 145] width 54 height 26
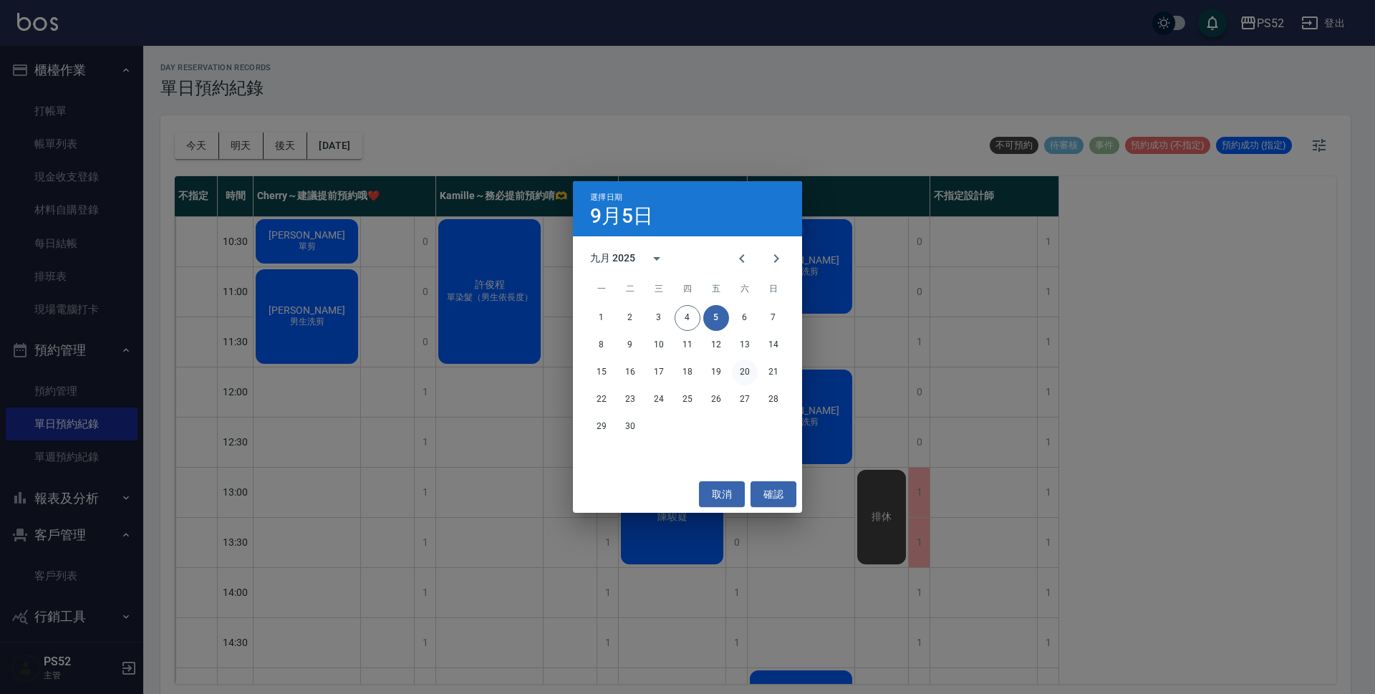
click at [743, 372] on button "20" at bounding box center [745, 372] width 26 height 26
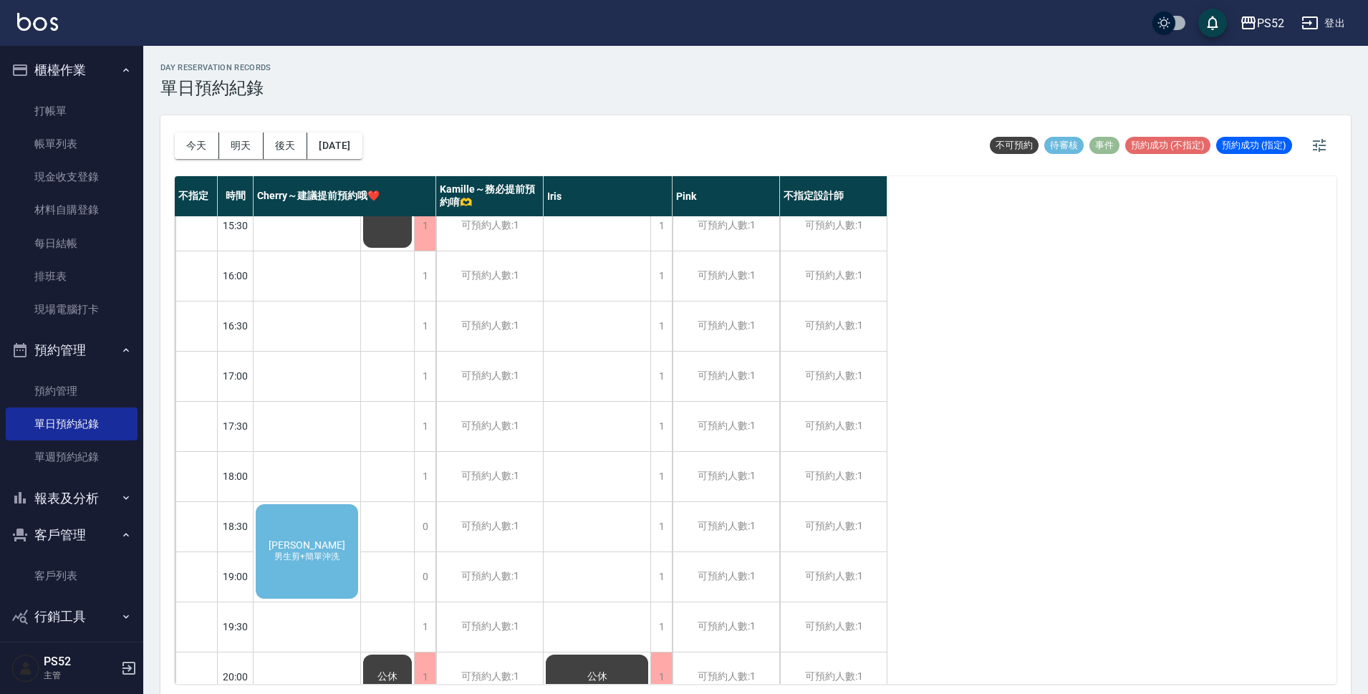
scroll to position [548, 0]
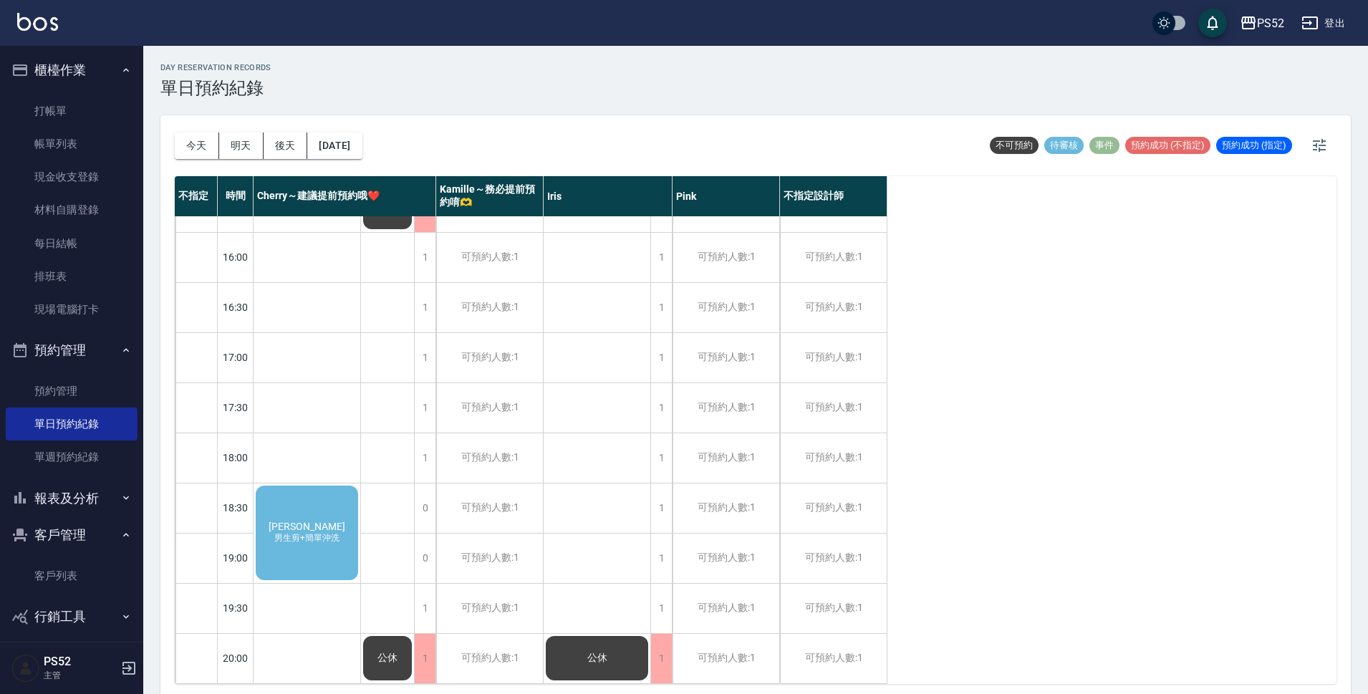
click at [324, 532] on span "男生剪+簡單沖洗" at bounding box center [306, 538] width 71 height 12
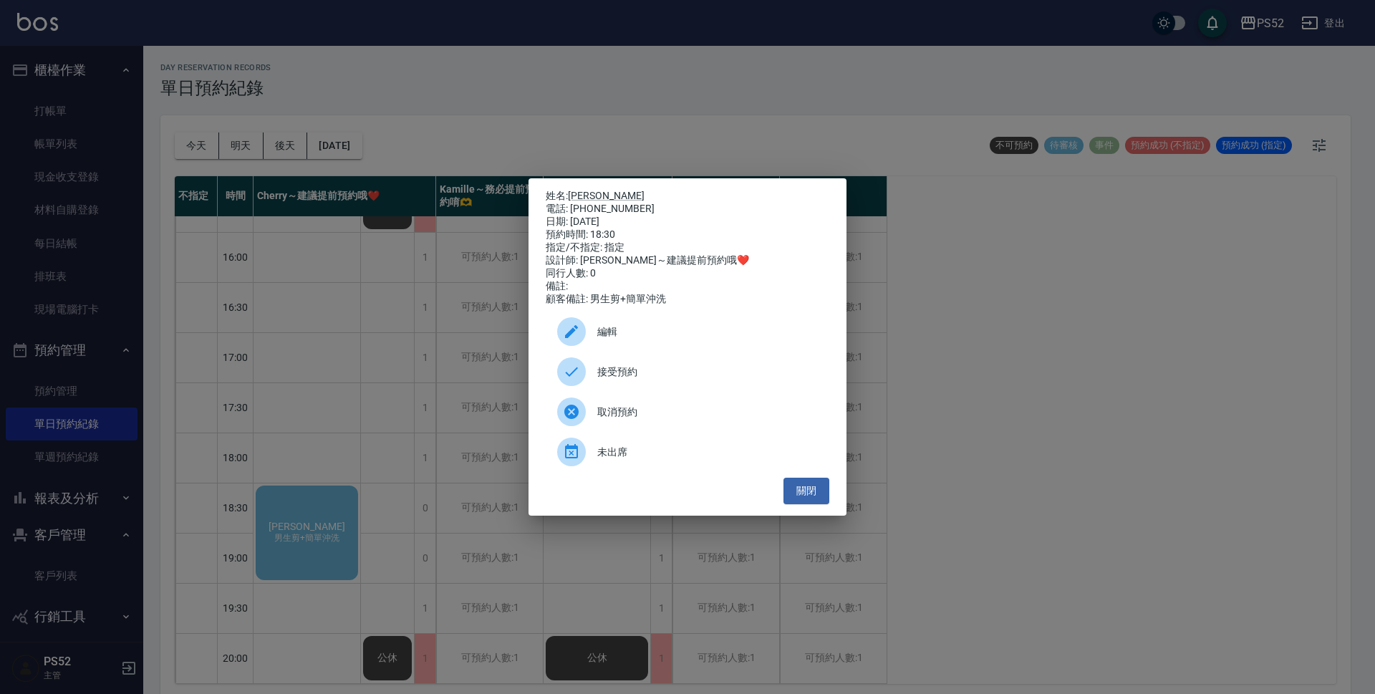
click at [640, 373] on span "接受預約" at bounding box center [707, 371] width 221 height 15
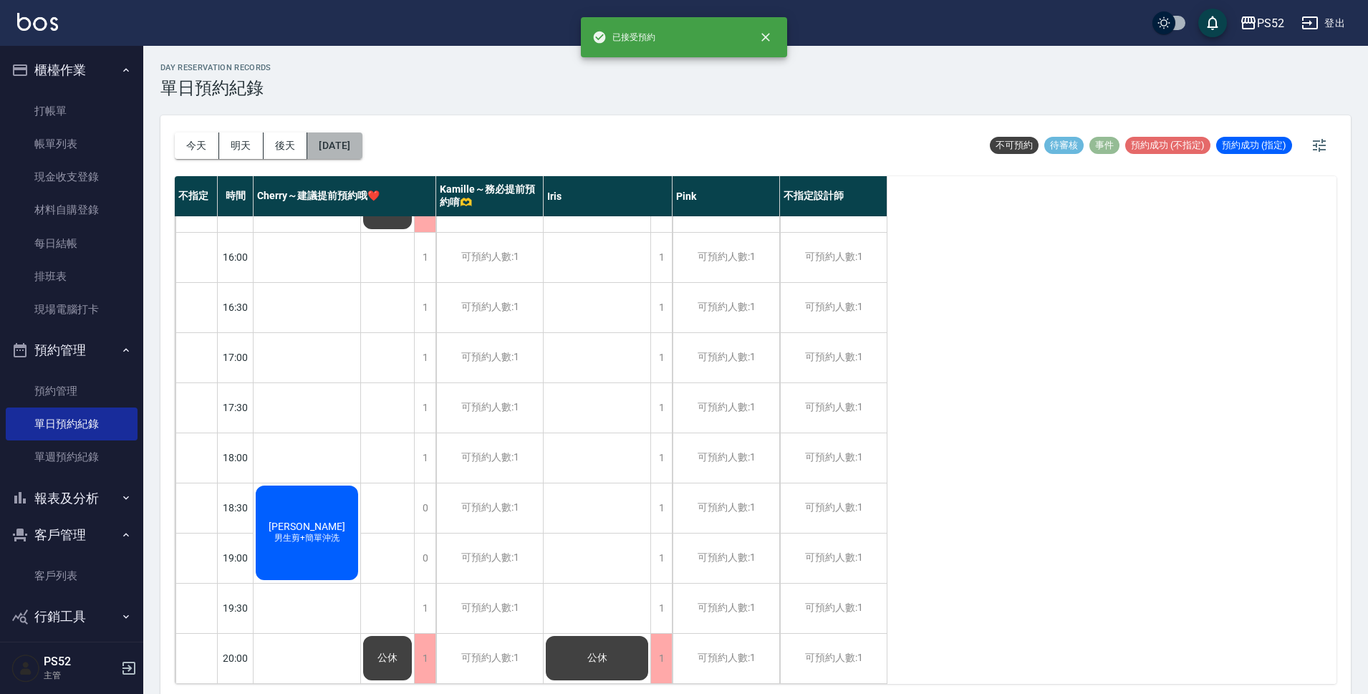
click at [358, 146] on button "[DATE]" at bounding box center [334, 145] width 54 height 26
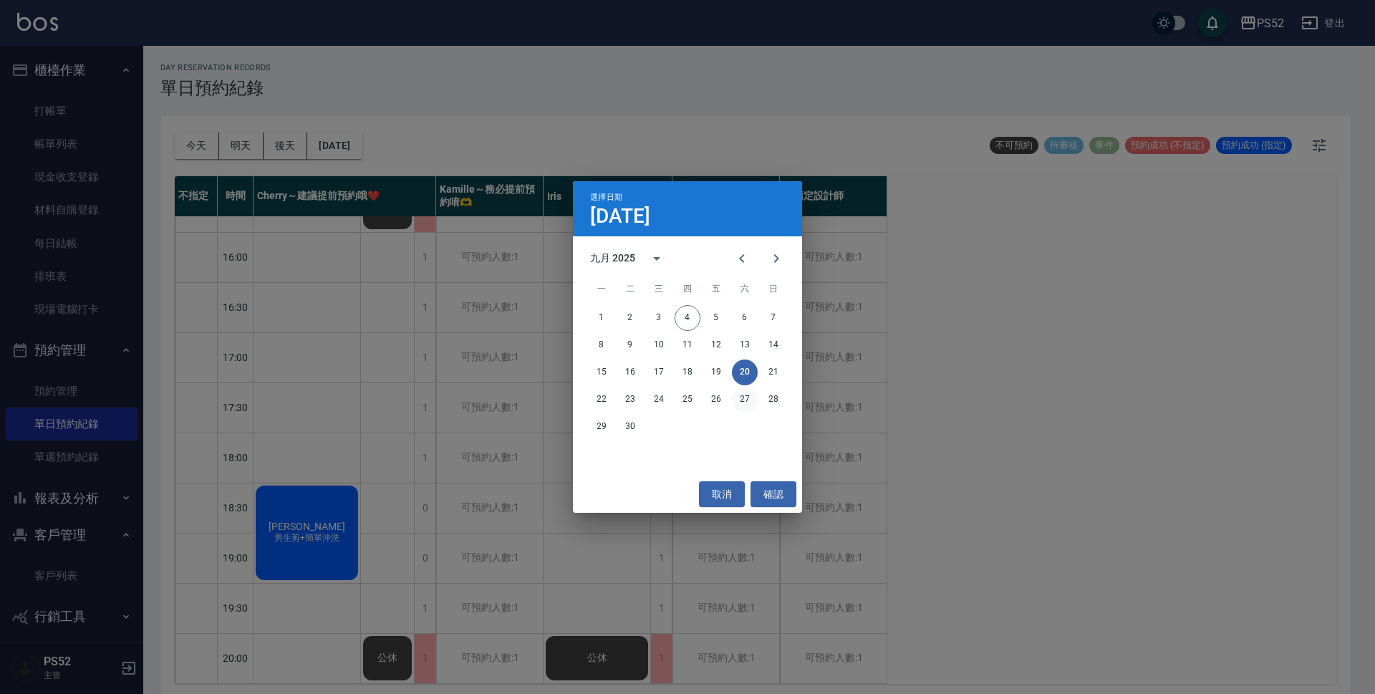
click at [740, 402] on button "27" at bounding box center [745, 400] width 26 height 26
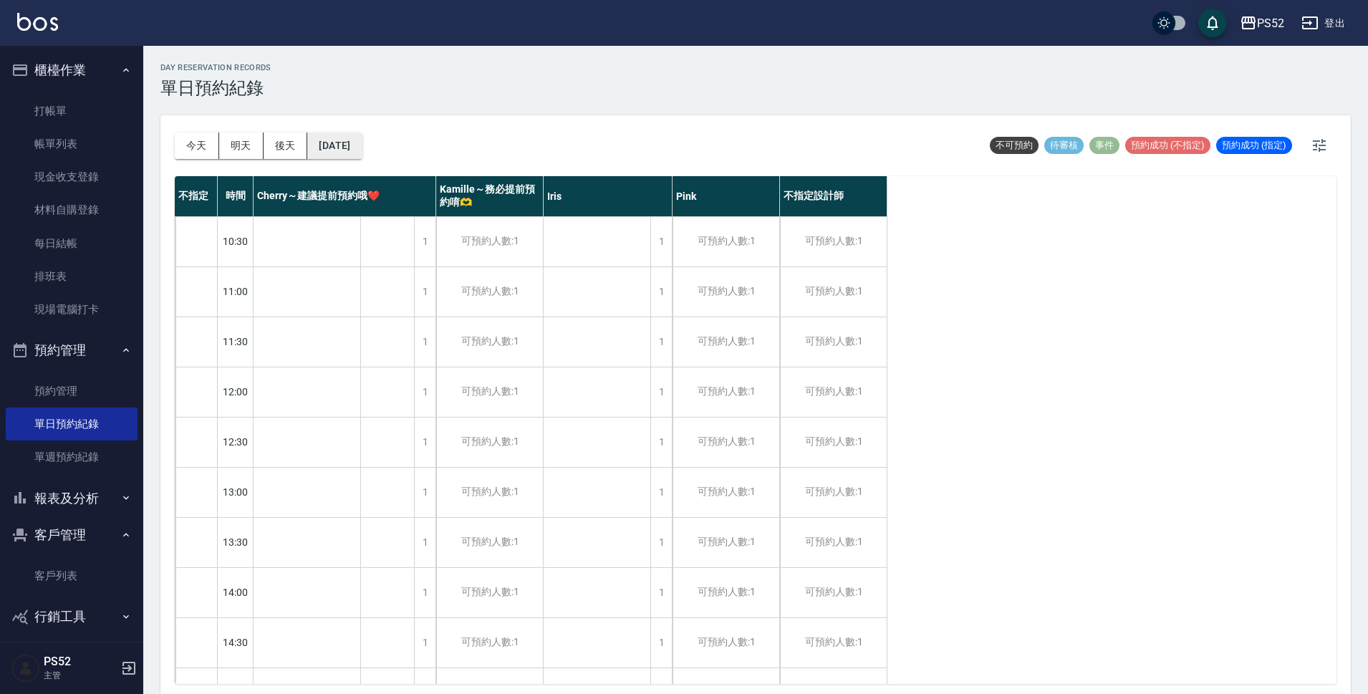
click at [356, 152] on button "[DATE]" at bounding box center [334, 145] width 54 height 26
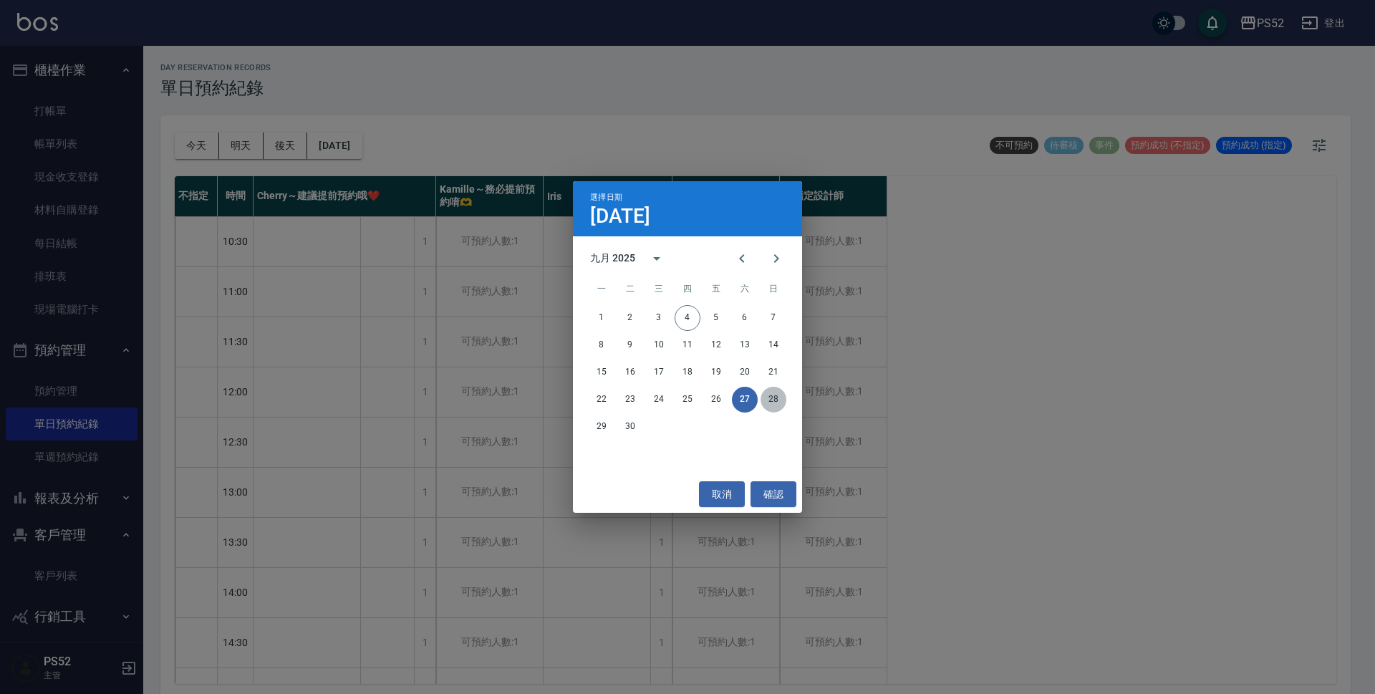
click at [772, 392] on button "28" at bounding box center [773, 400] width 26 height 26
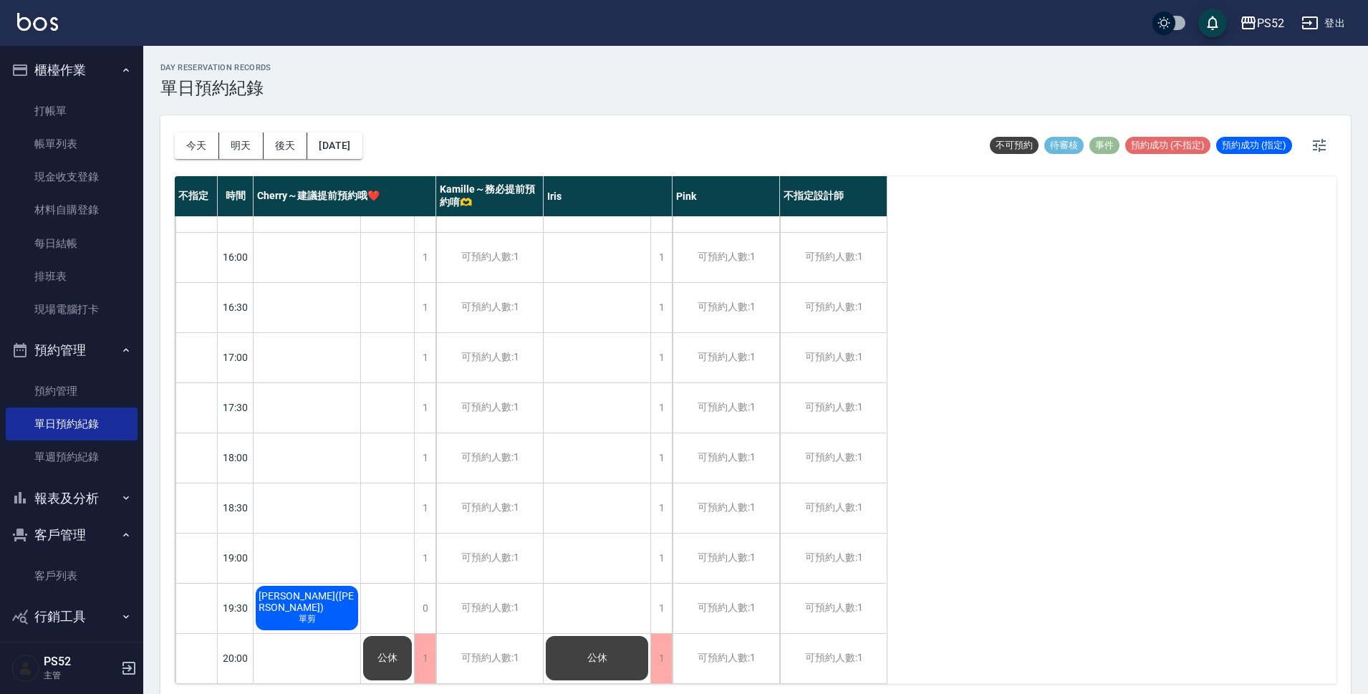
scroll to position [548, 0]
click at [362, 150] on button "[DATE]" at bounding box center [334, 145] width 54 height 26
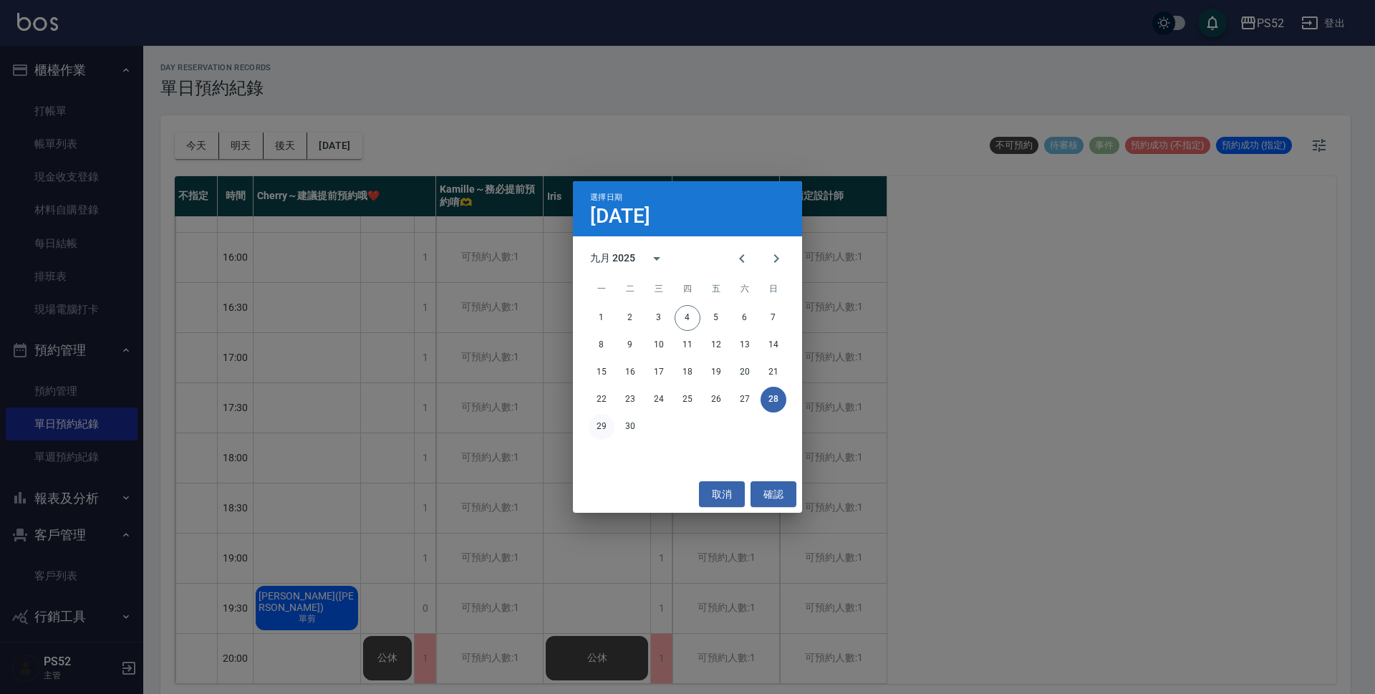
click at [598, 430] on button "29" at bounding box center [602, 427] width 26 height 26
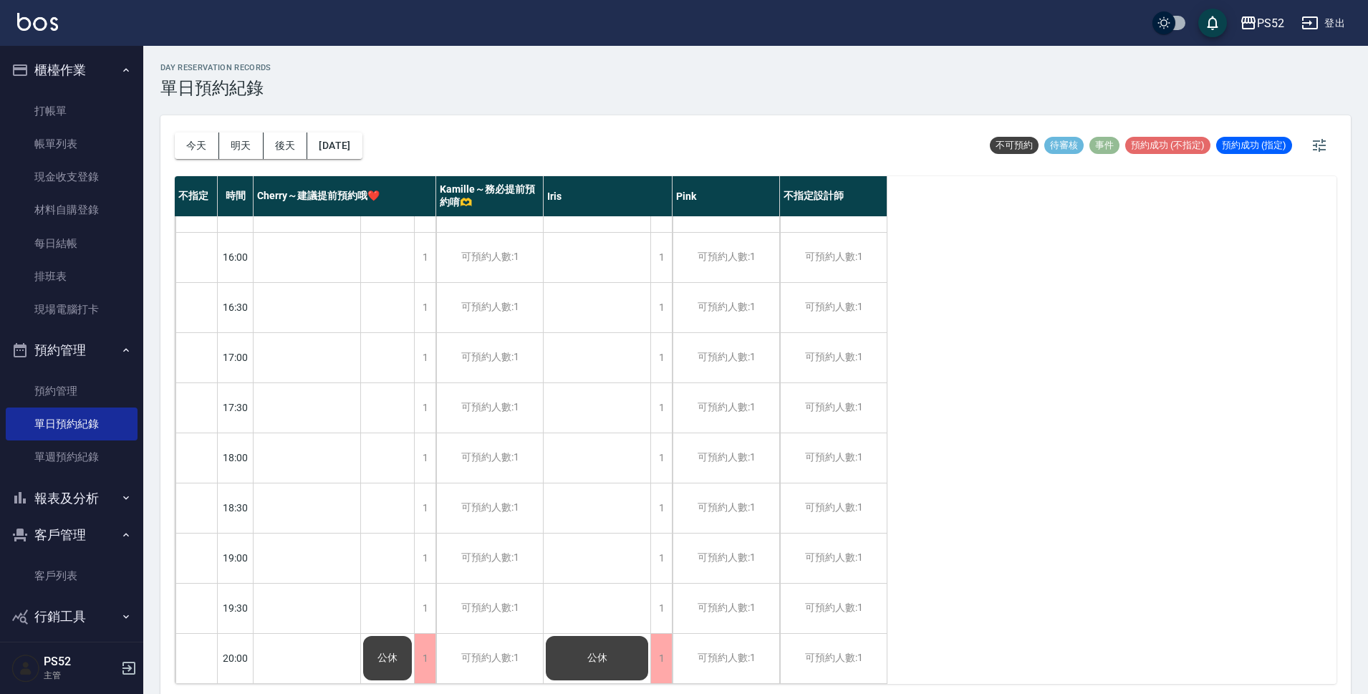
scroll to position [548, 0]
click at [191, 143] on button "今天" at bounding box center [197, 145] width 44 height 26
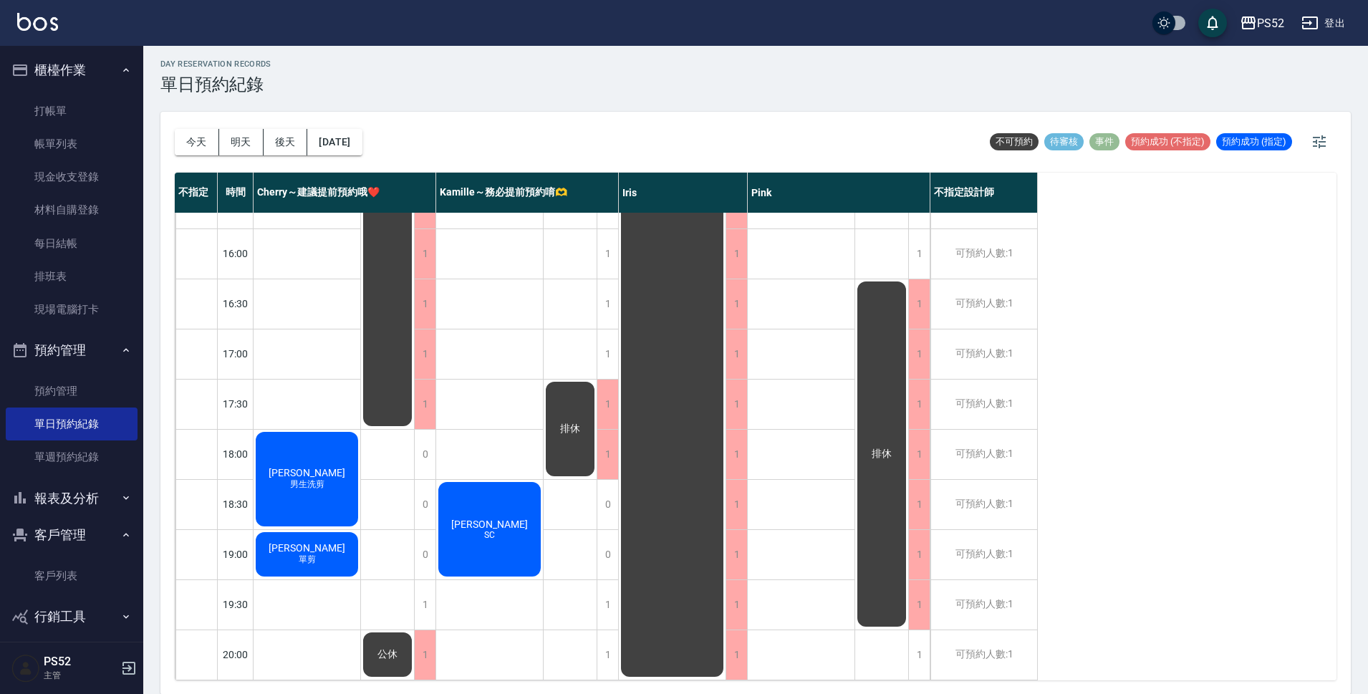
scroll to position [4, 0]
click at [497, 503] on div "[PERSON_NAME]SC" at bounding box center [489, 528] width 107 height 99
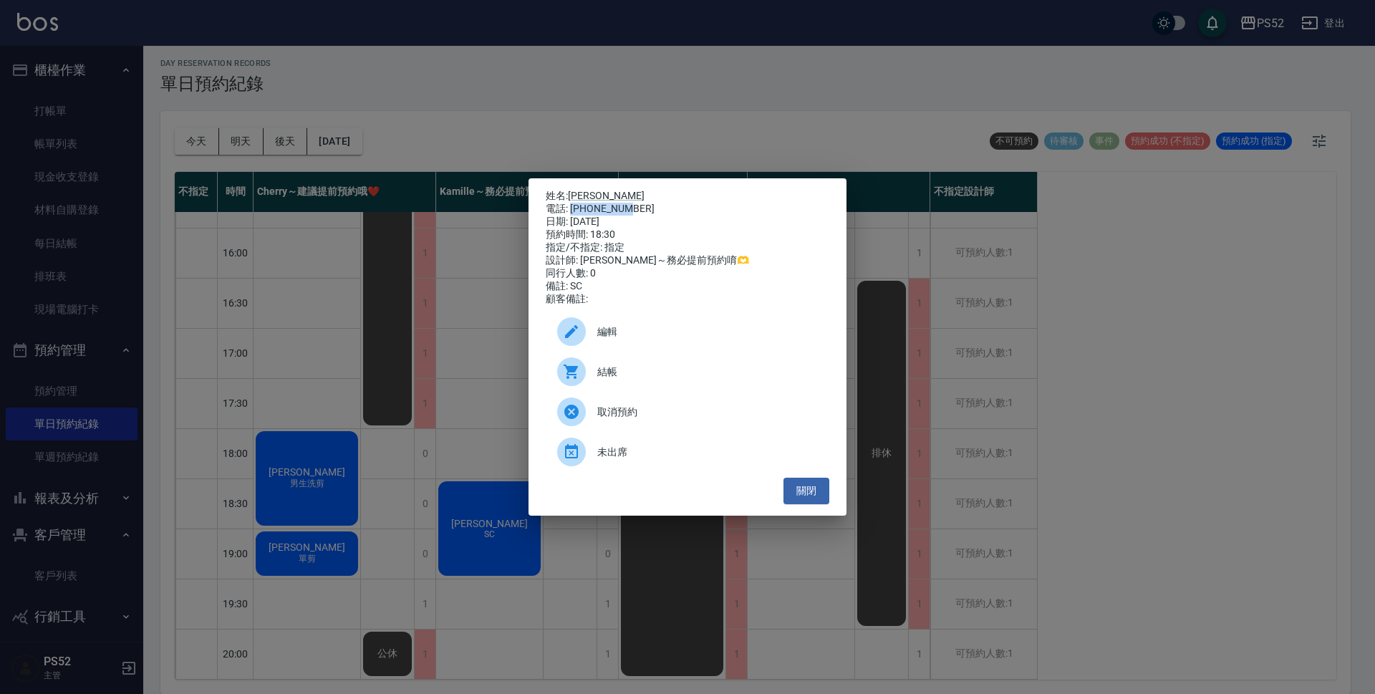
drag, startPoint x: 632, startPoint y: 206, endPoint x: 571, endPoint y: 210, distance: 61.0
click at [571, 210] on div "電話: [PHONE_NUMBER]" at bounding box center [688, 209] width 284 height 13
copy div "0931671638"
click at [525, 152] on div "姓名: [PERSON_NAME] 電話: [PHONE_NUMBER] 日期: [DATE] 預約時間: 18:30 指定/不指定: 指定 設計師: [PE…" at bounding box center [687, 347] width 1375 height 694
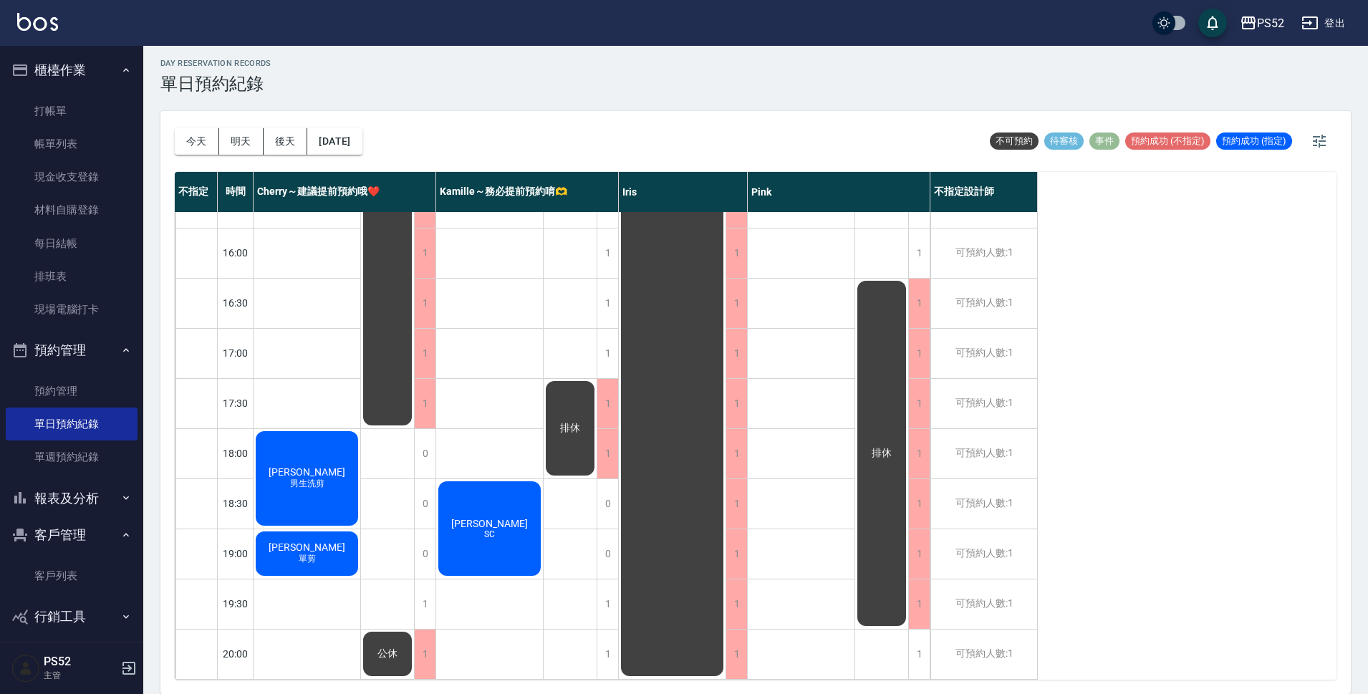
click at [309, 155] on div "[DATE] [DATE] [DATE] [DATE]" at bounding box center [269, 141] width 188 height 61
click at [322, 145] on button "[DATE]" at bounding box center [334, 141] width 54 height 26
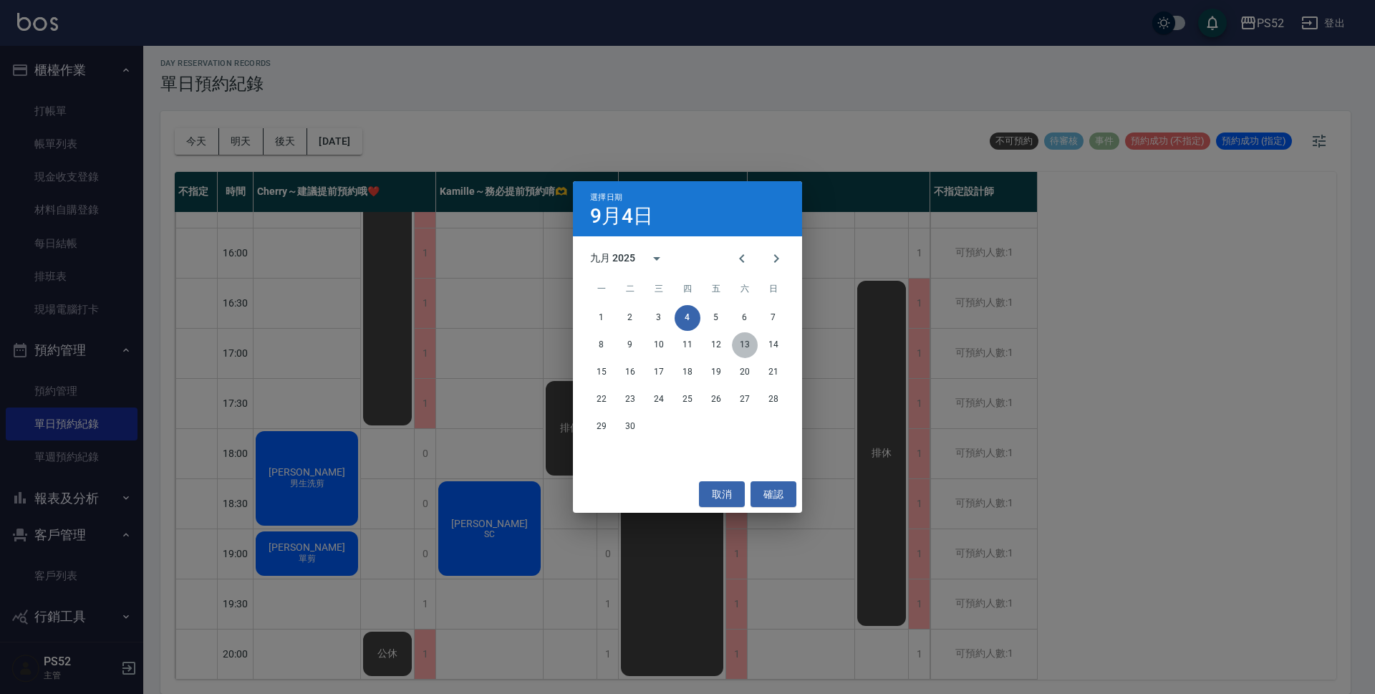
click at [737, 342] on button "13" at bounding box center [745, 345] width 26 height 26
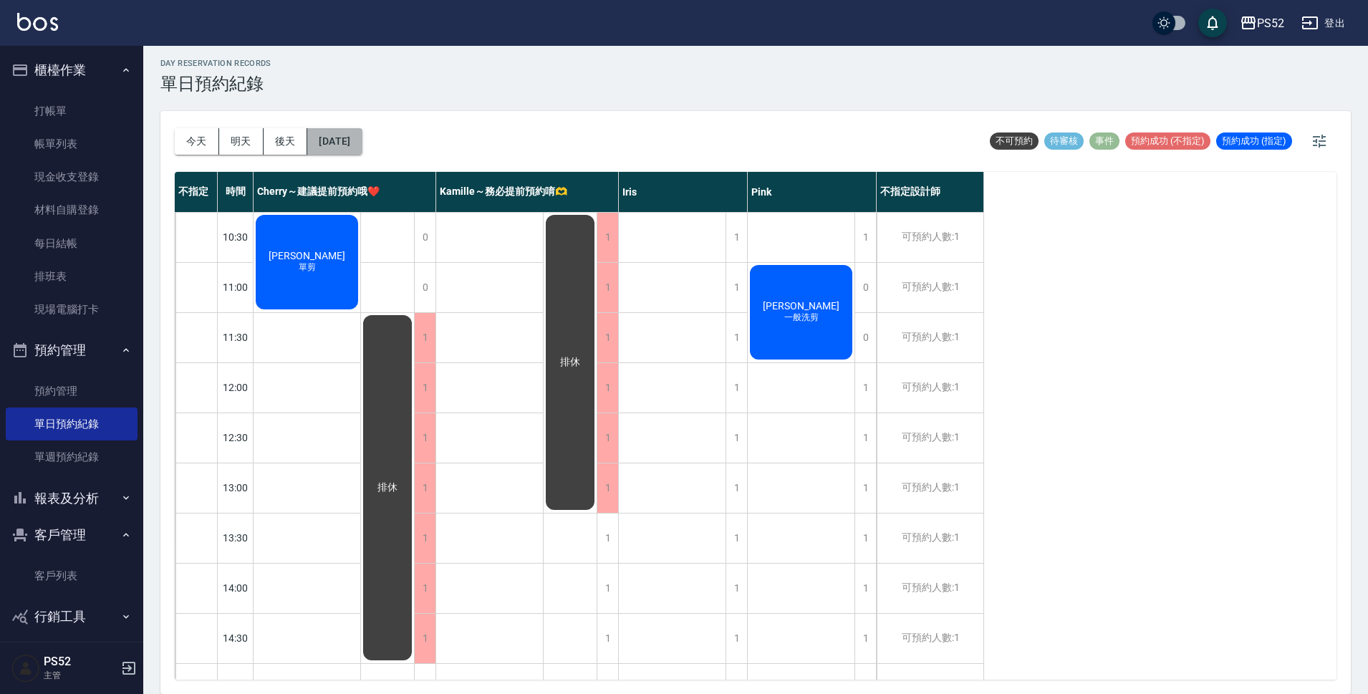
click at [362, 143] on button "[DATE]" at bounding box center [334, 141] width 54 height 26
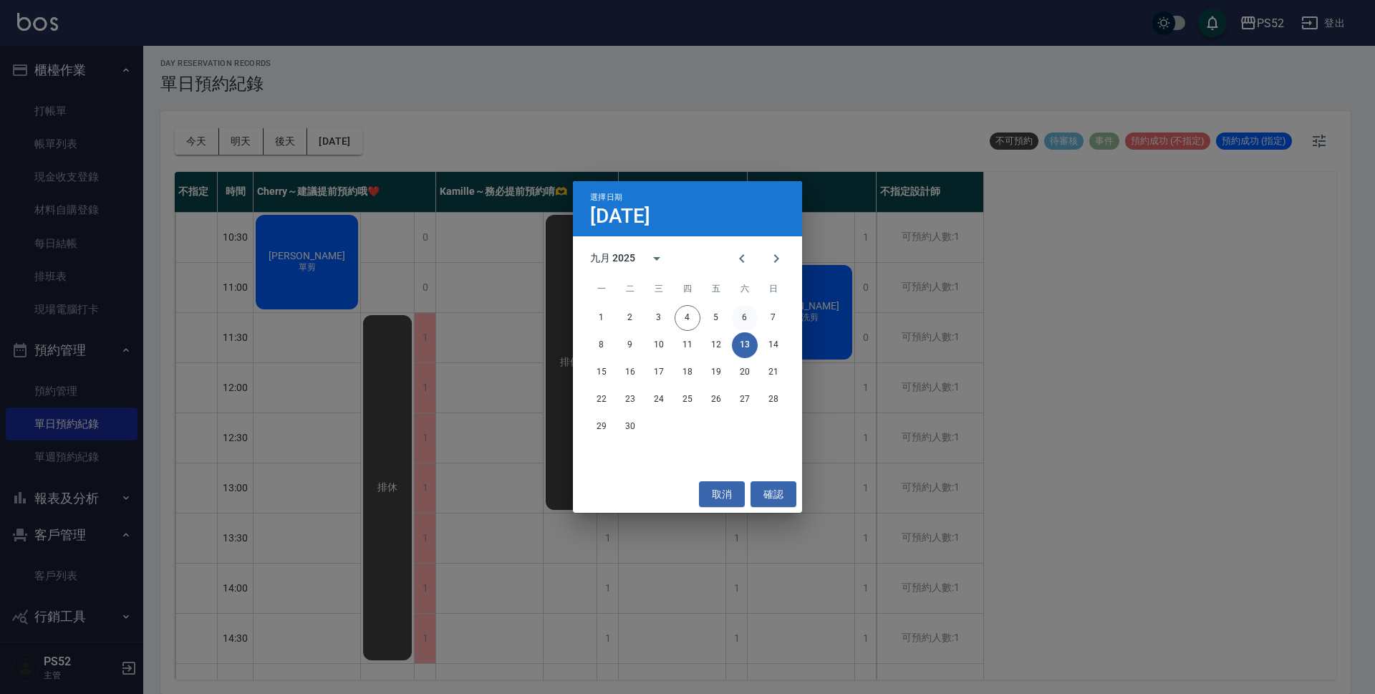
click at [743, 319] on button "6" at bounding box center [745, 318] width 26 height 26
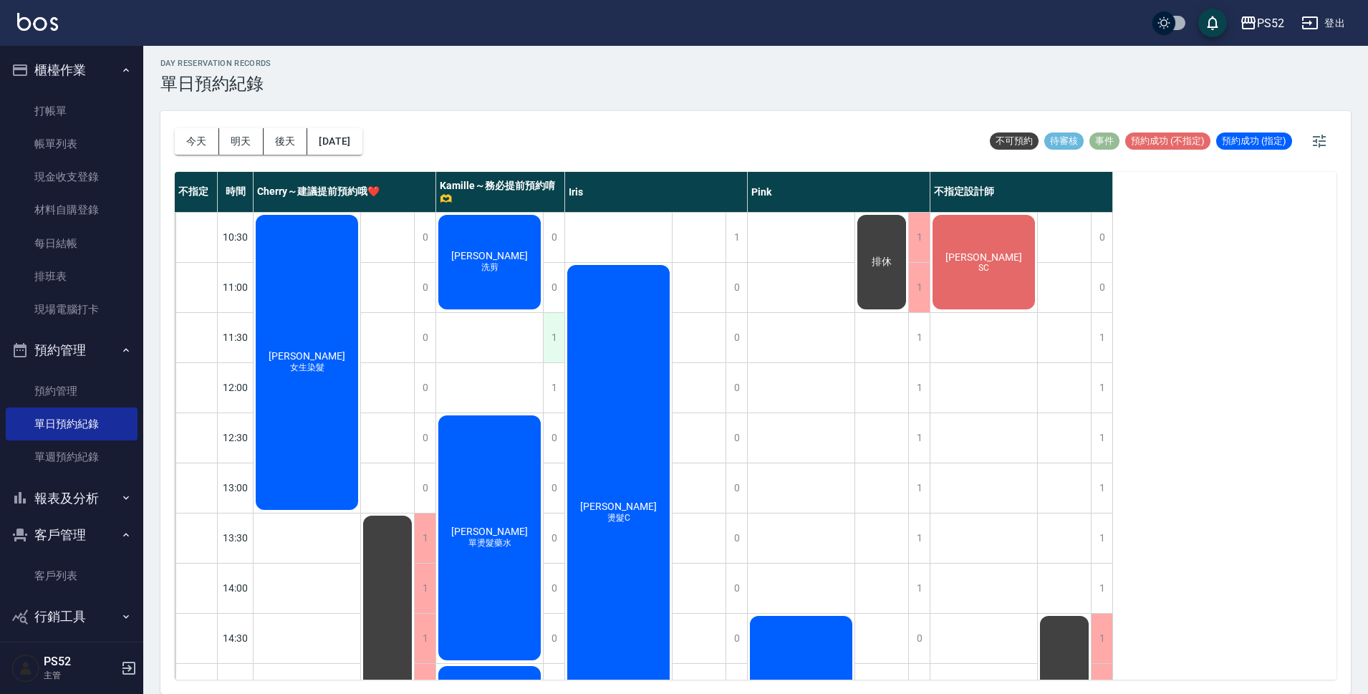
click at [549, 354] on div "1" at bounding box center [553, 337] width 21 height 49
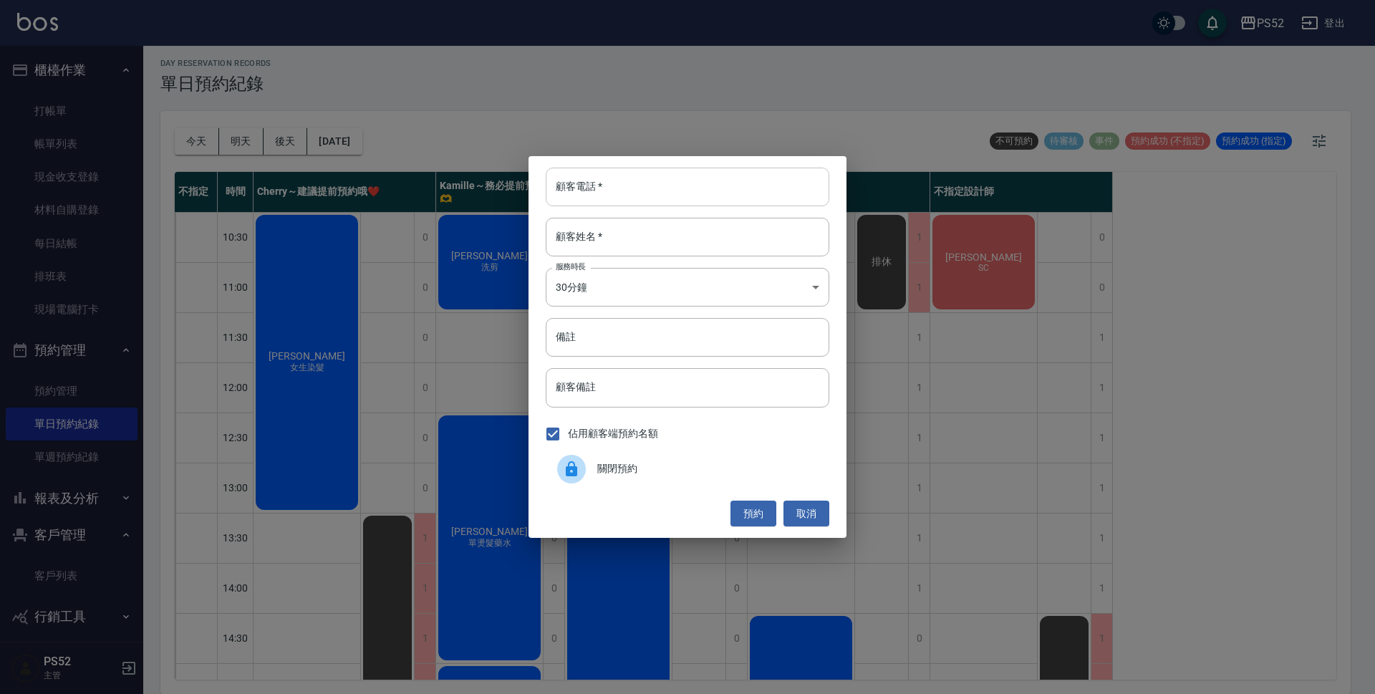
click at [582, 184] on input "顧客電話   *" at bounding box center [688, 187] width 284 height 39
click at [593, 241] on input "顧客姓名   *" at bounding box center [688, 237] width 284 height 39
click at [597, 231] on input "顧客姓名   *" at bounding box center [688, 237] width 284 height 39
click at [622, 190] on input "顧客電話   *" at bounding box center [688, 187] width 284 height 39
paste input "0931671638"
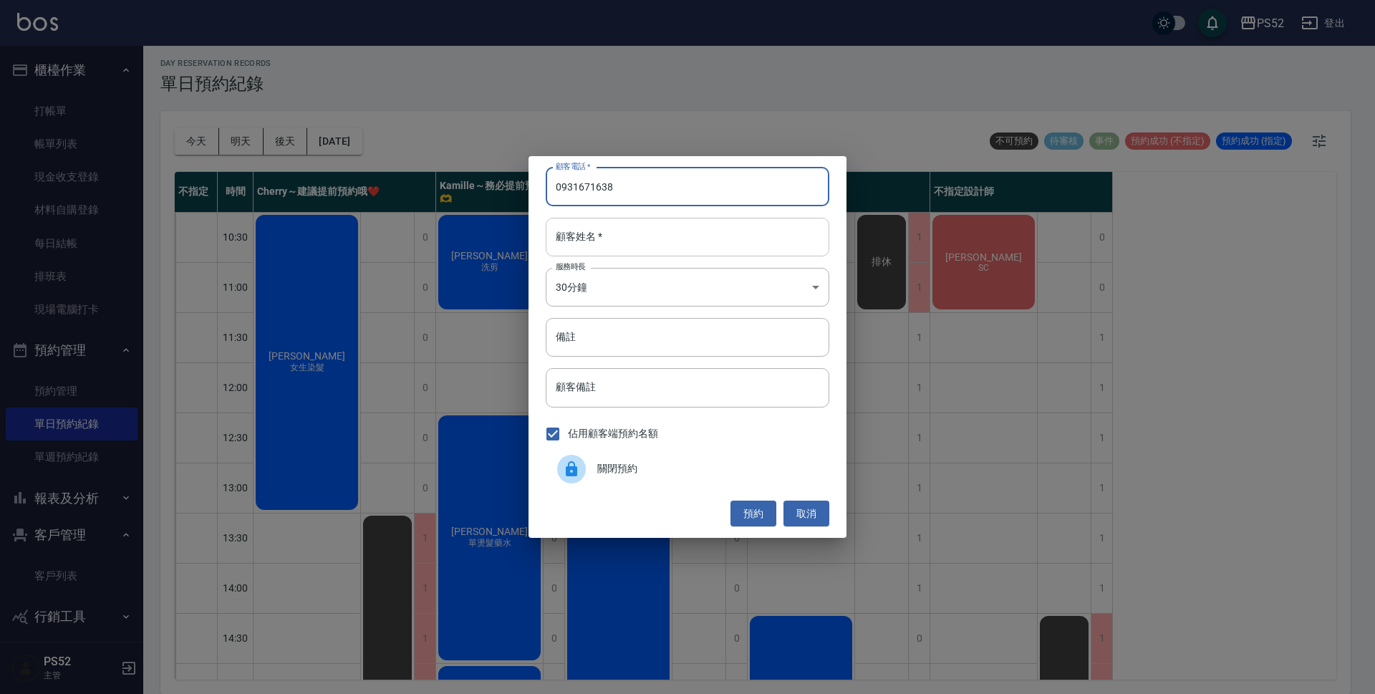
type input "0931671638"
click at [609, 244] on input "顧客姓名   *" at bounding box center [688, 237] width 284 height 39
type input "[PERSON_NAME]"
click at [609, 283] on body "PS52 登出 櫃檯作業 打帳單 帳單列表 現金收支登錄 材料自購登錄 每日結帳 排班表 現場電腦打卡 預約管理 預約管理 單日預約紀錄 單週預約紀錄 報表及…" at bounding box center [687, 345] width 1375 height 698
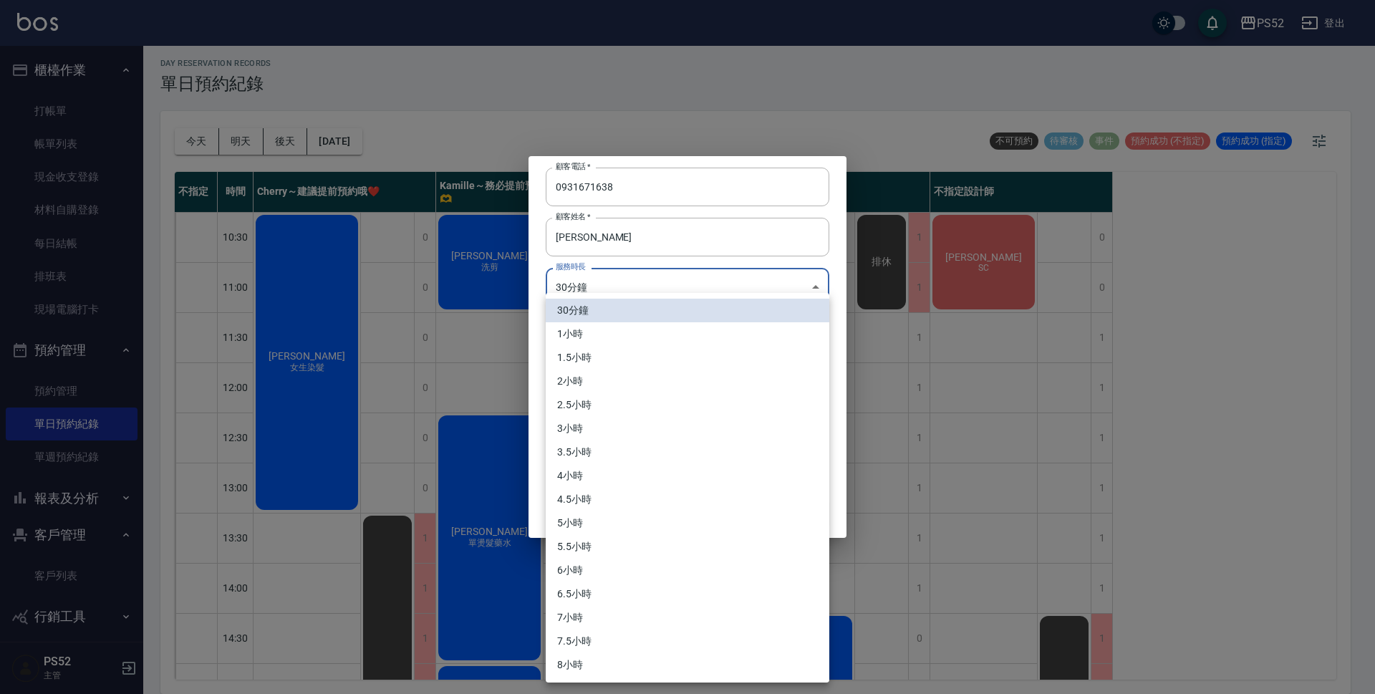
click at [591, 329] on li "1小時" at bounding box center [688, 334] width 284 height 24
type input "2"
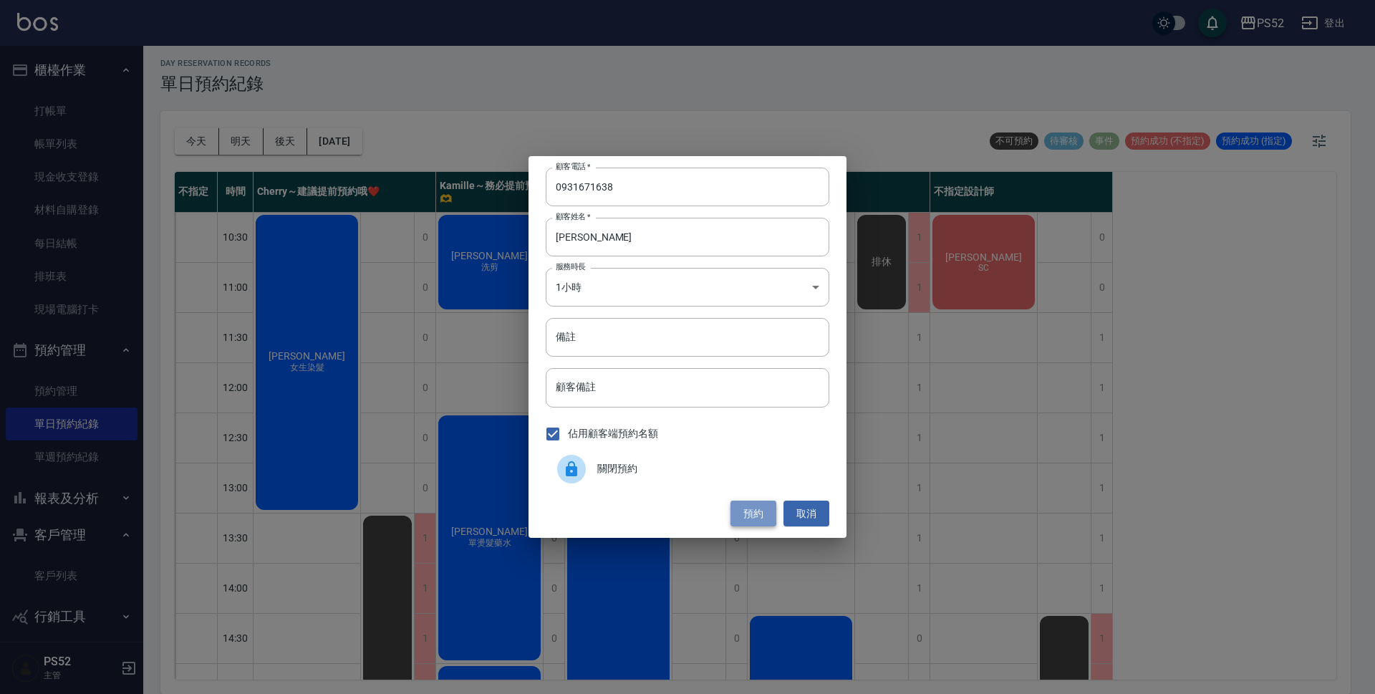
click at [745, 508] on button "預約" at bounding box center [753, 514] width 46 height 26
